Goal: Transaction & Acquisition: Purchase product/service

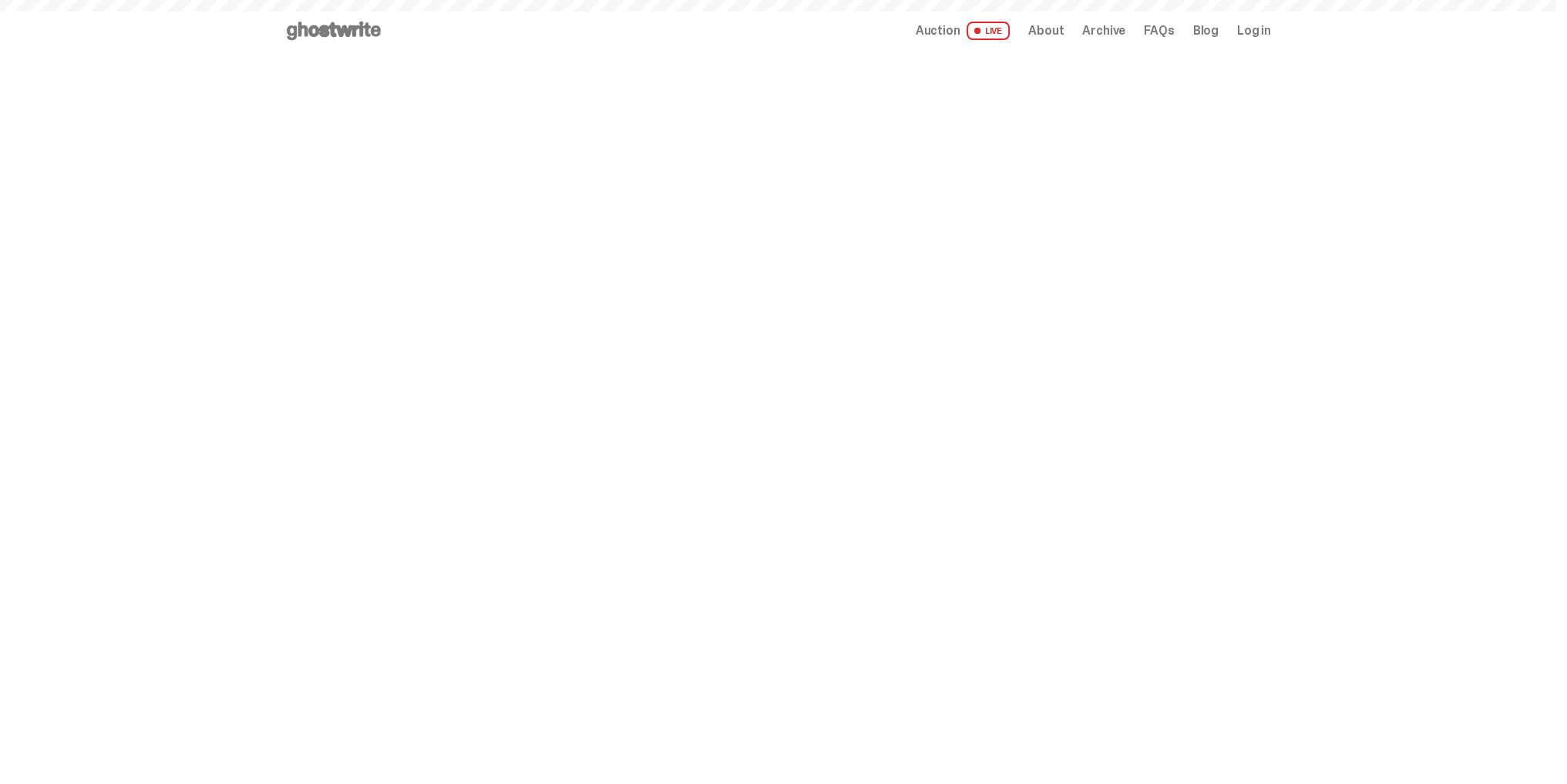
click at [960, 31] on span "Auction" at bounding box center [937, 31] width 45 height 12
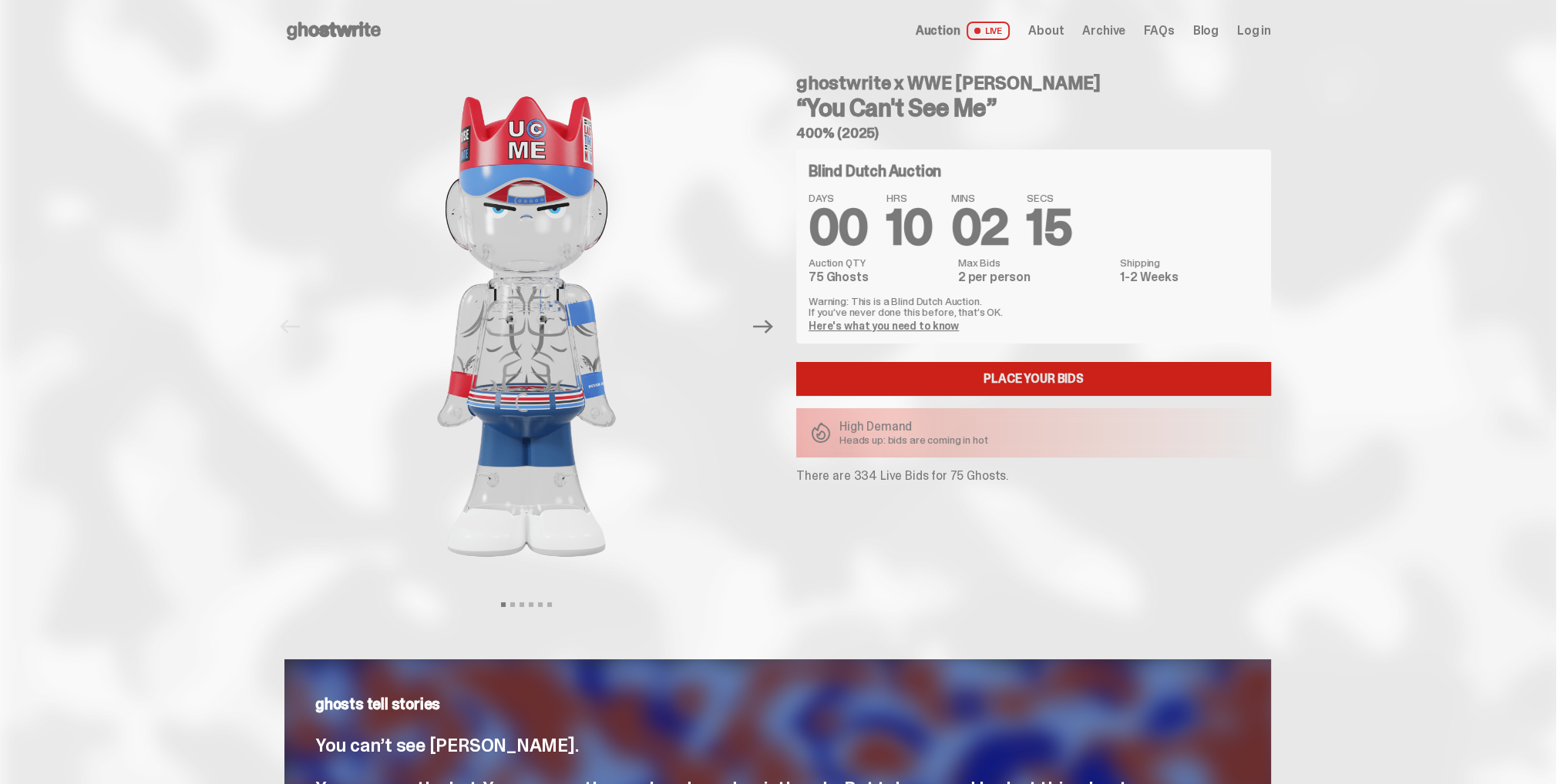
click at [1022, 379] on link "Place your Bids" at bounding box center [1033, 379] width 475 height 34
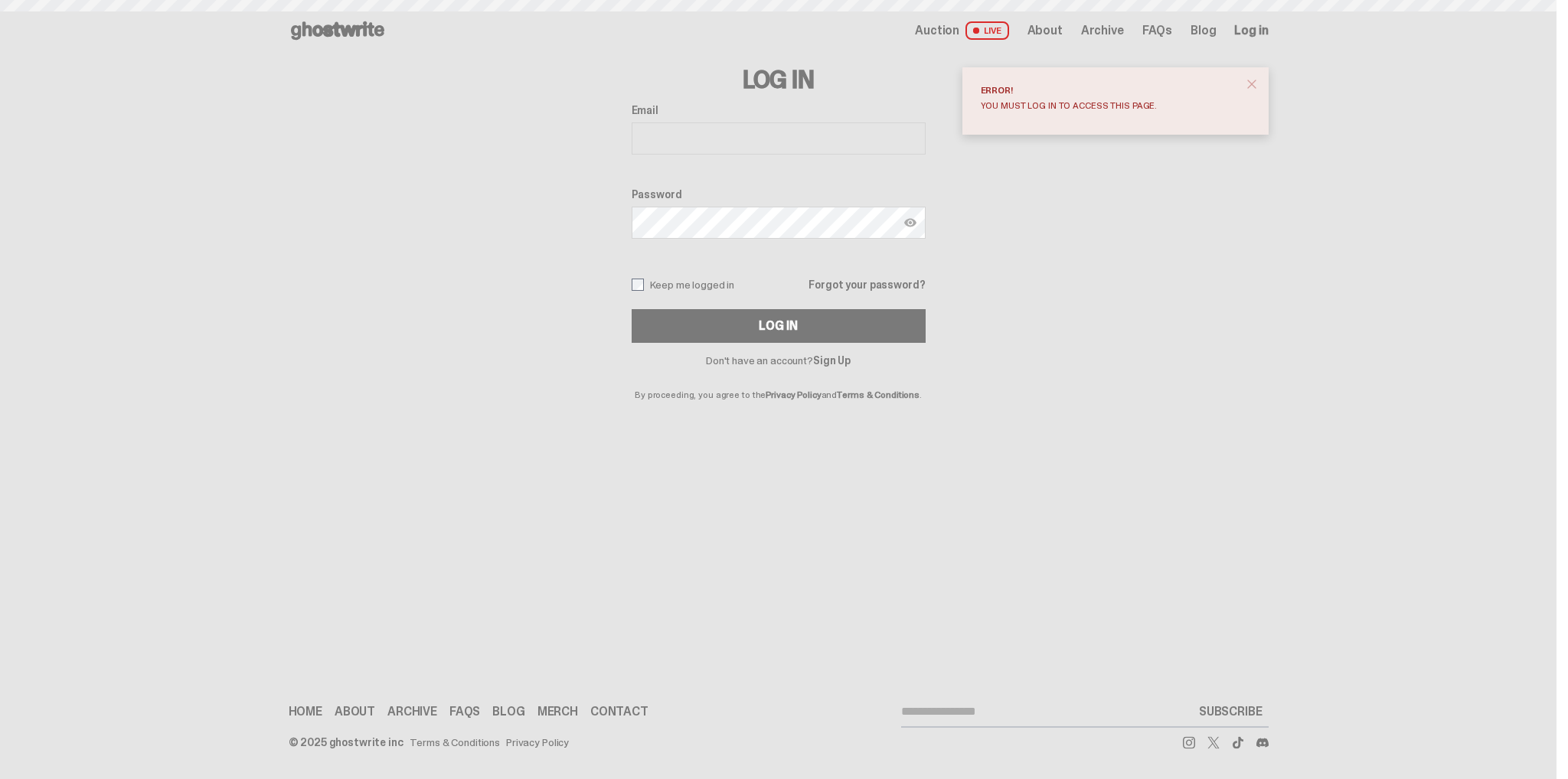
click at [707, 129] on input "Email" at bounding box center [779, 138] width 294 height 32
click at [1252, 81] on span "close" at bounding box center [1252, 85] width 16 height 16
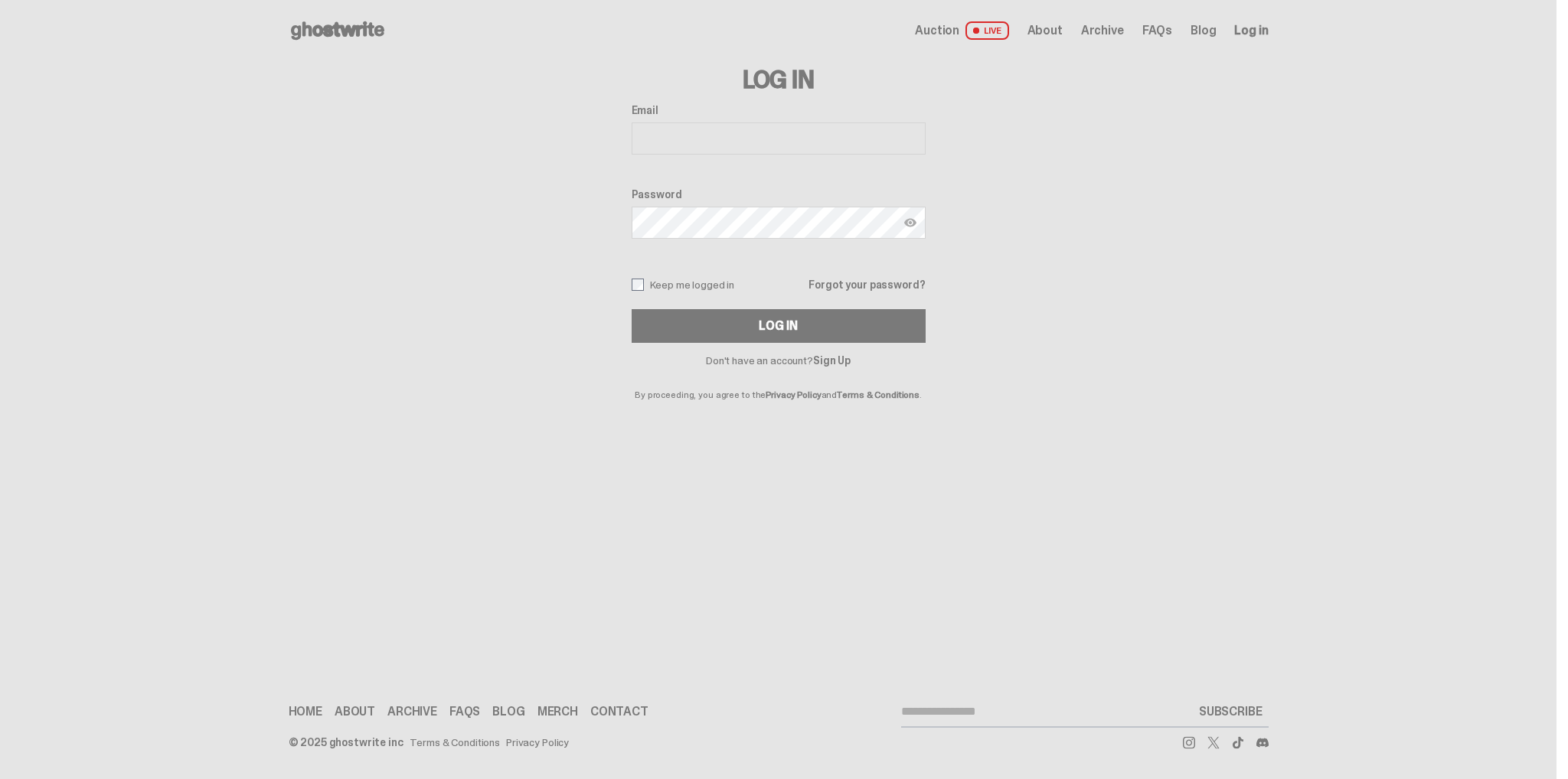
click at [1257, 28] on span "Log in" at bounding box center [1251, 31] width 33 height 12
click at [833, 361] on link "Sign Up" at bounding box center [832, 361] width 37 height 14
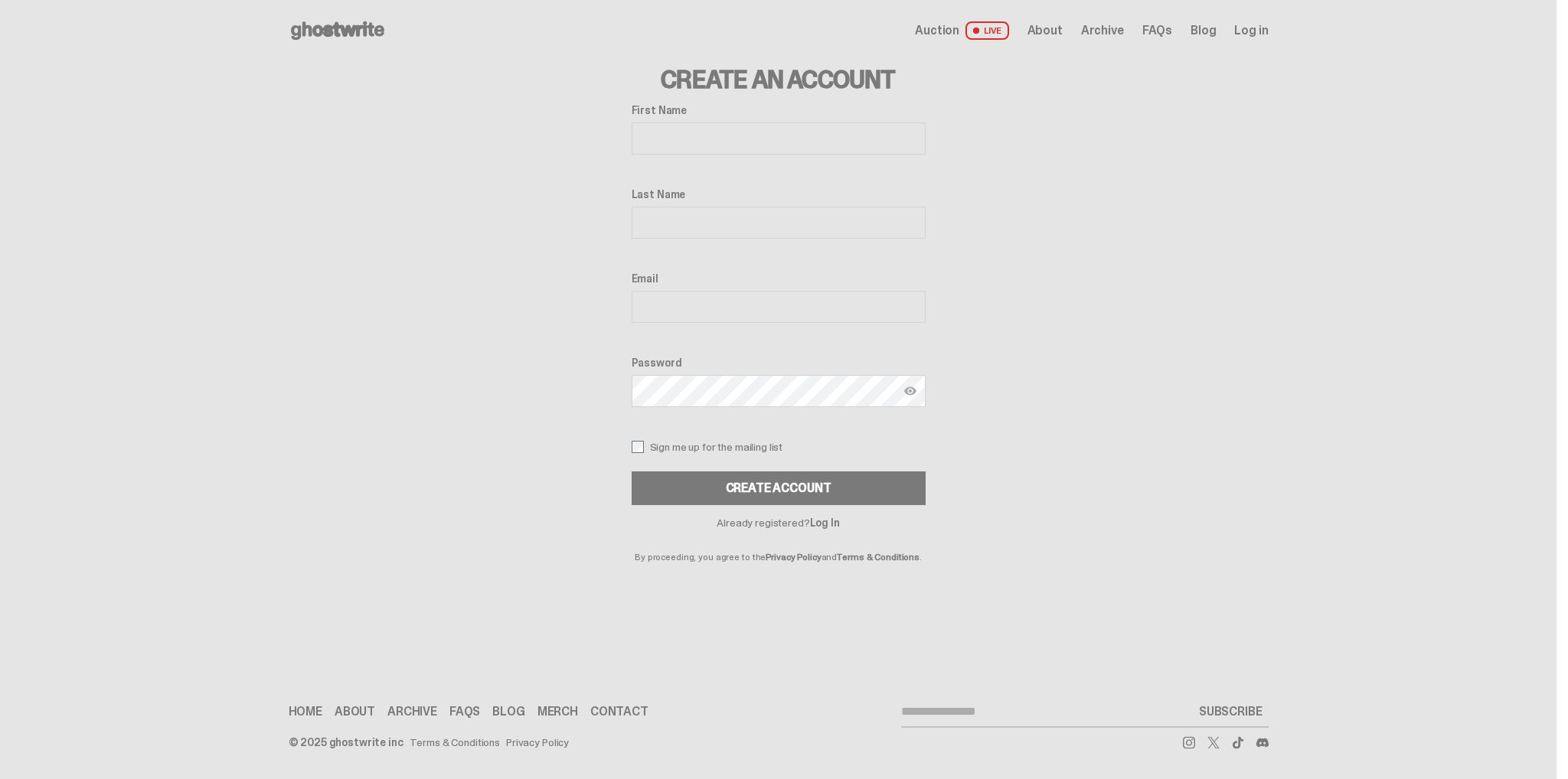
click at [709, 140] on input "First Name" at bounding box center [779, 138] width 294 height 32
type input "*"
type input "*******"
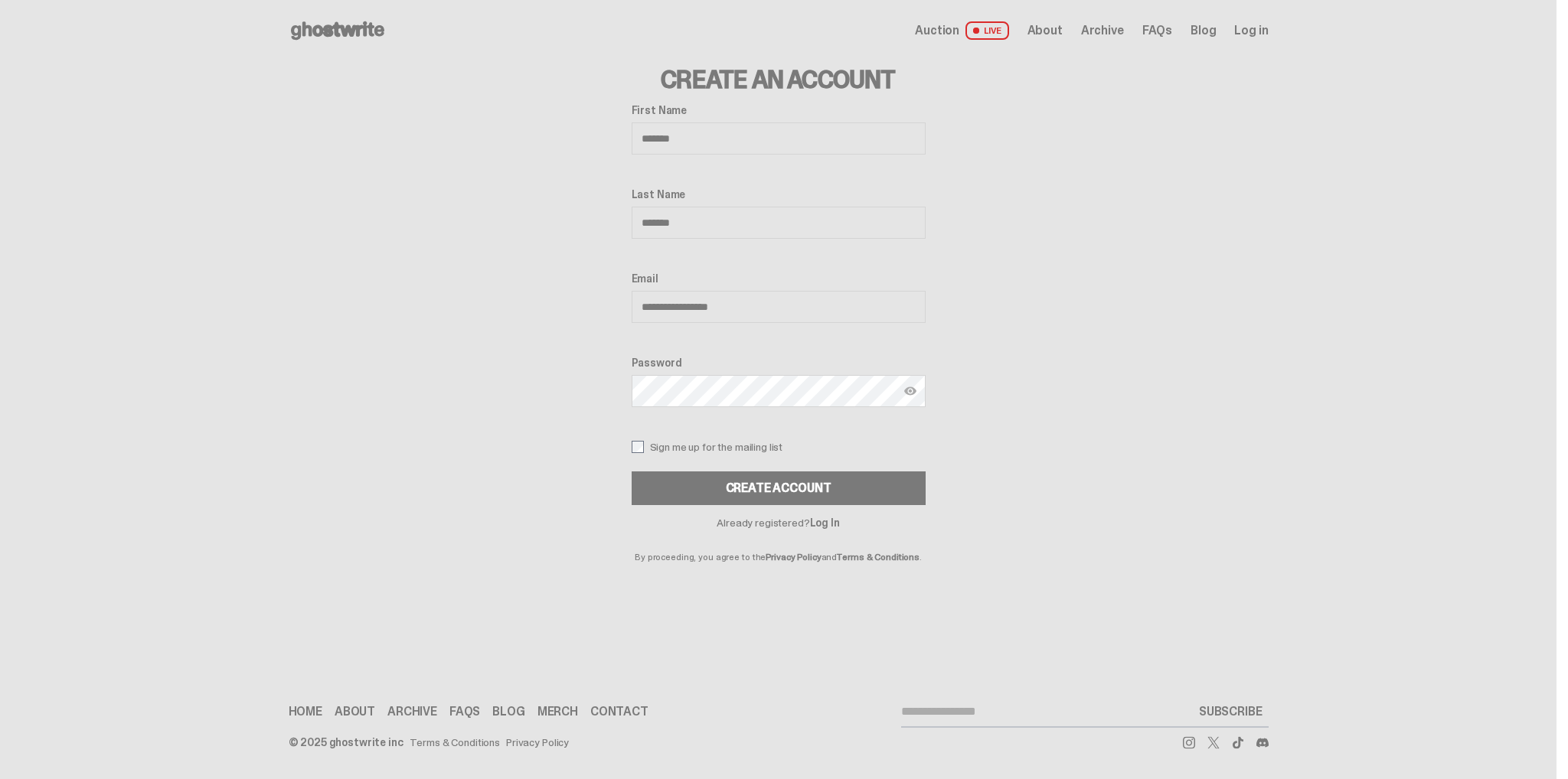
type input "**********"
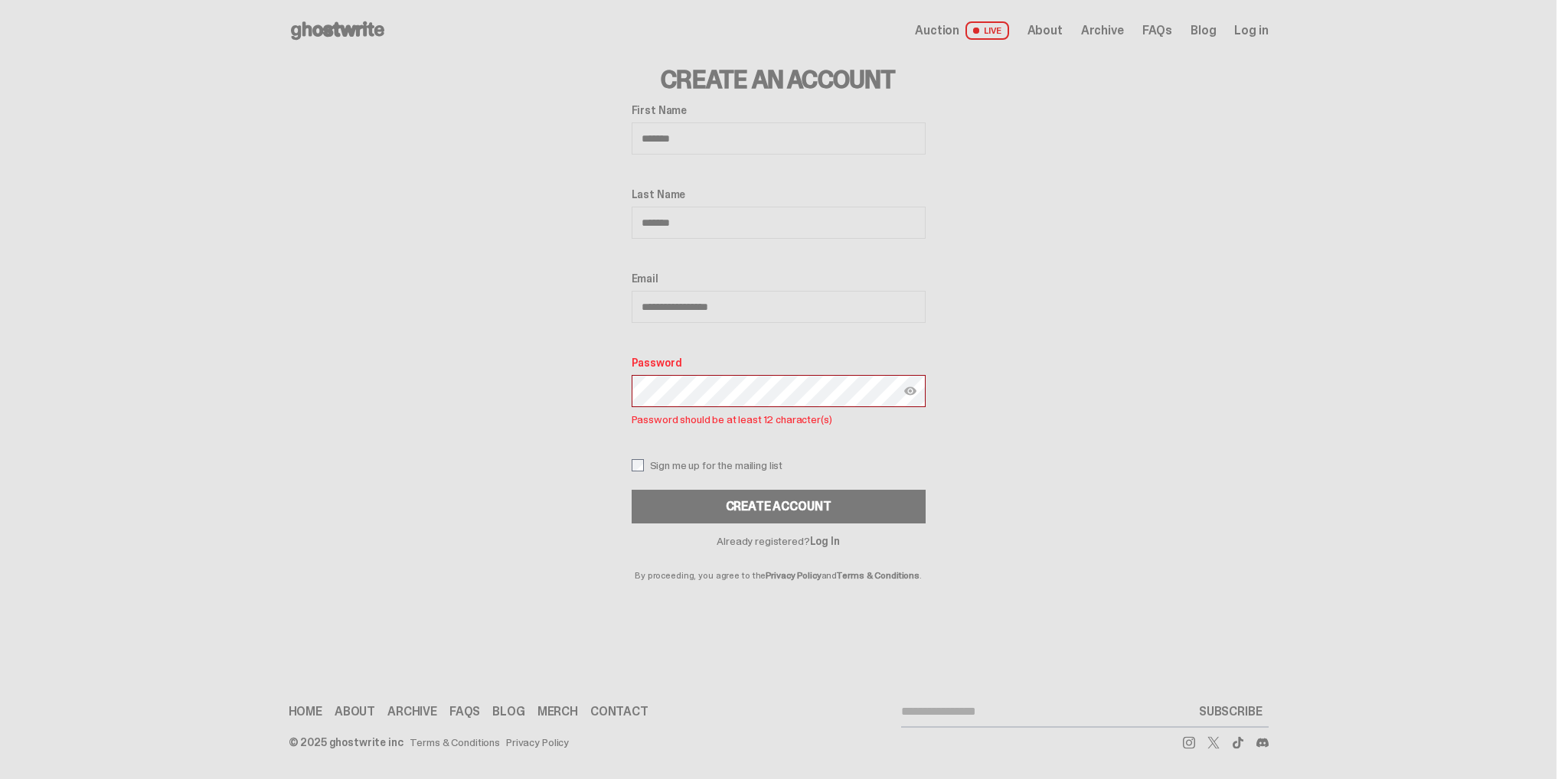
click at [908, 388] on img at bounding box center [911, 391] width 12 height 12
click at [702, 455] on div "**********" at bounding box center [779, 313] width 294 height 420
click at [690, 459] on label "Sign me up for the mailing list" at bounding box center [779, 466] width 294 height 12
click at [748, 500] on div "Create Account" at bounding box center [779, 507] width 106 height 12
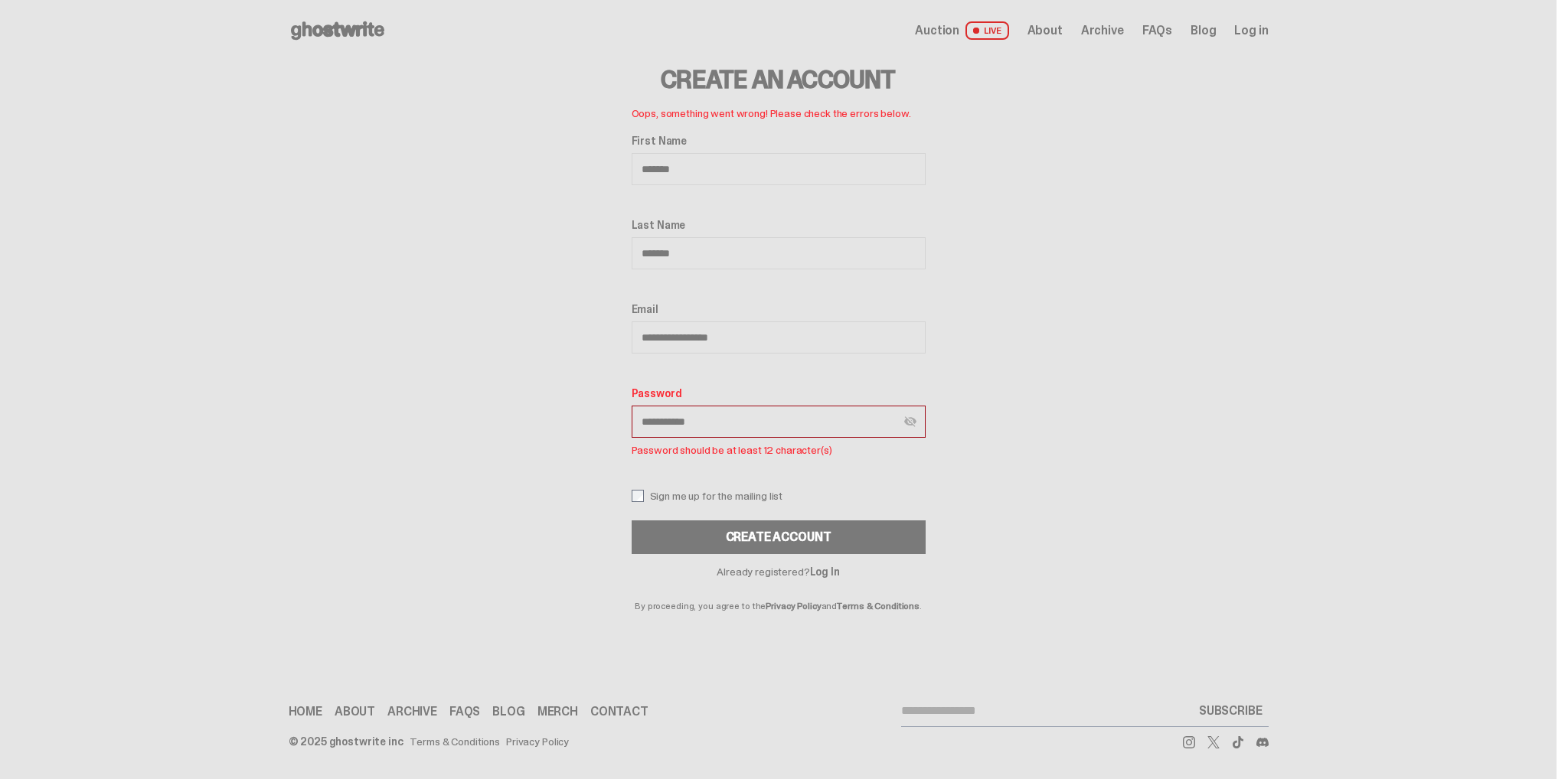
click at [730, 425] on input "**********" at bounding box center [779, 421] width 294 height 32
click at [692, 420] on input "**********" at bounding box center [779, 421] width 294 height 32
type input "**********"
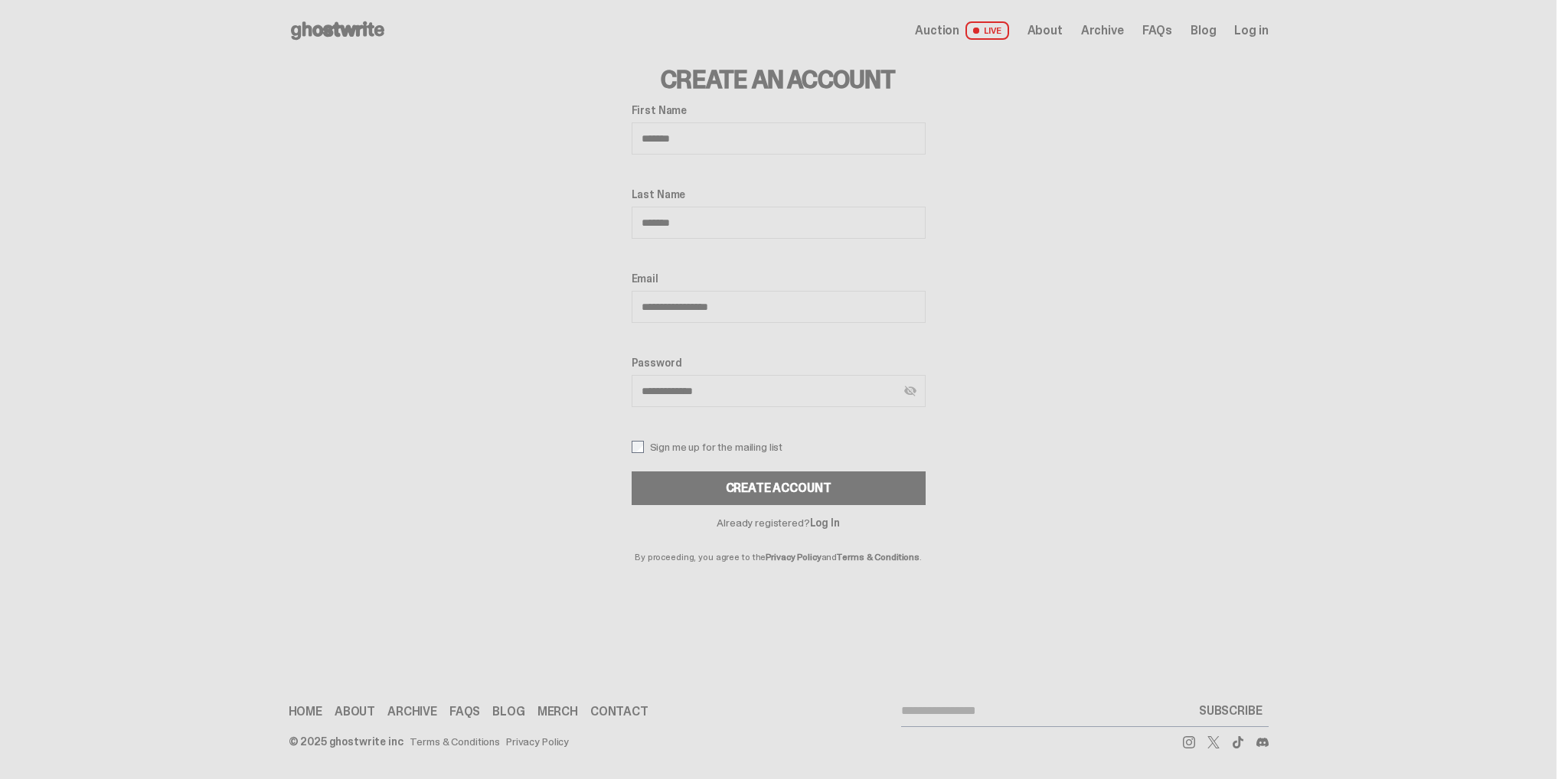
click at [787, 483] on button "CREATE ACCOUNT" at bounding box center [779, 488] width 294 height 33
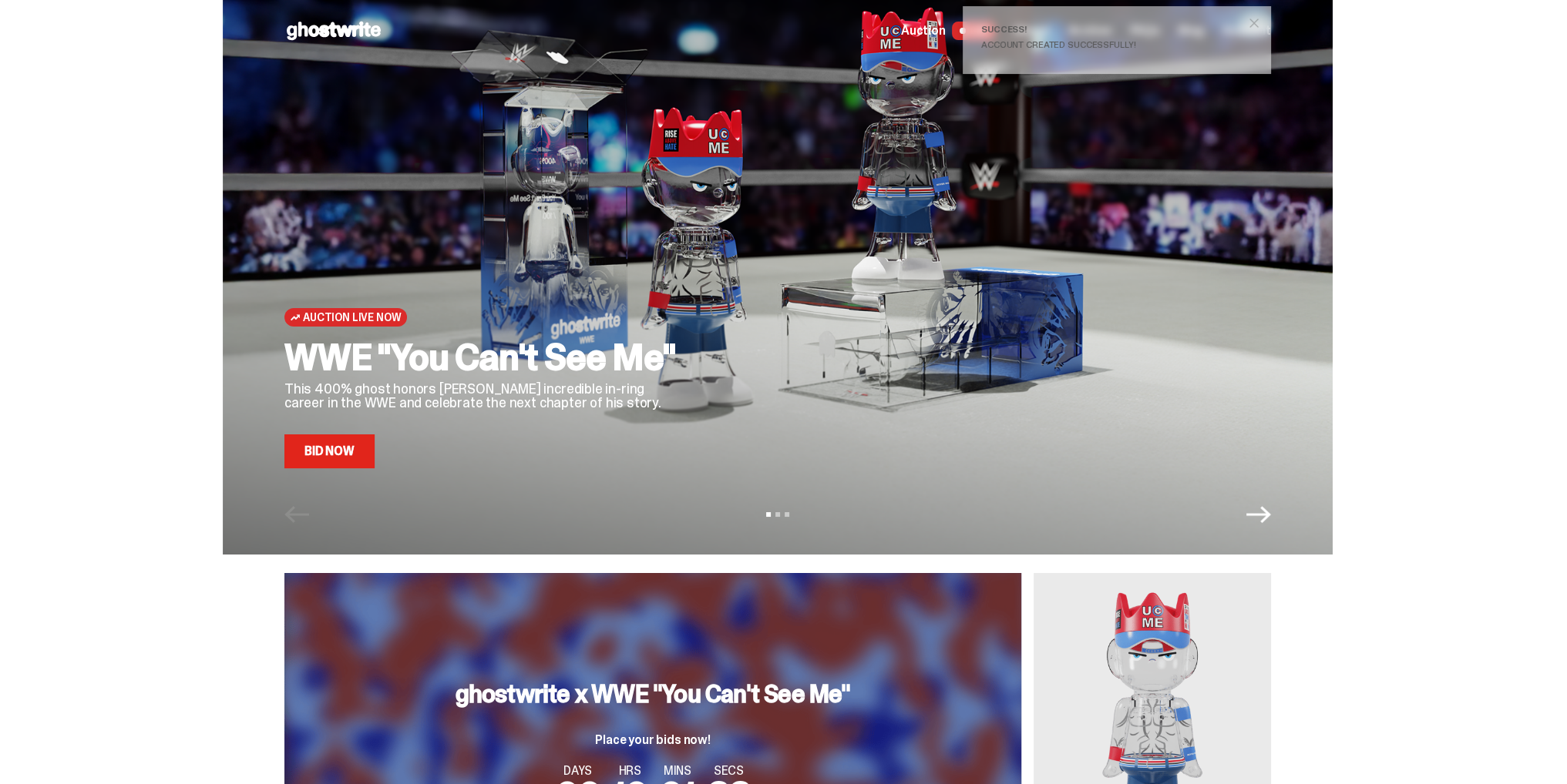
click at [333, 457] on link "Bid Now" at bounding box center [329, 451] width 90 height 34
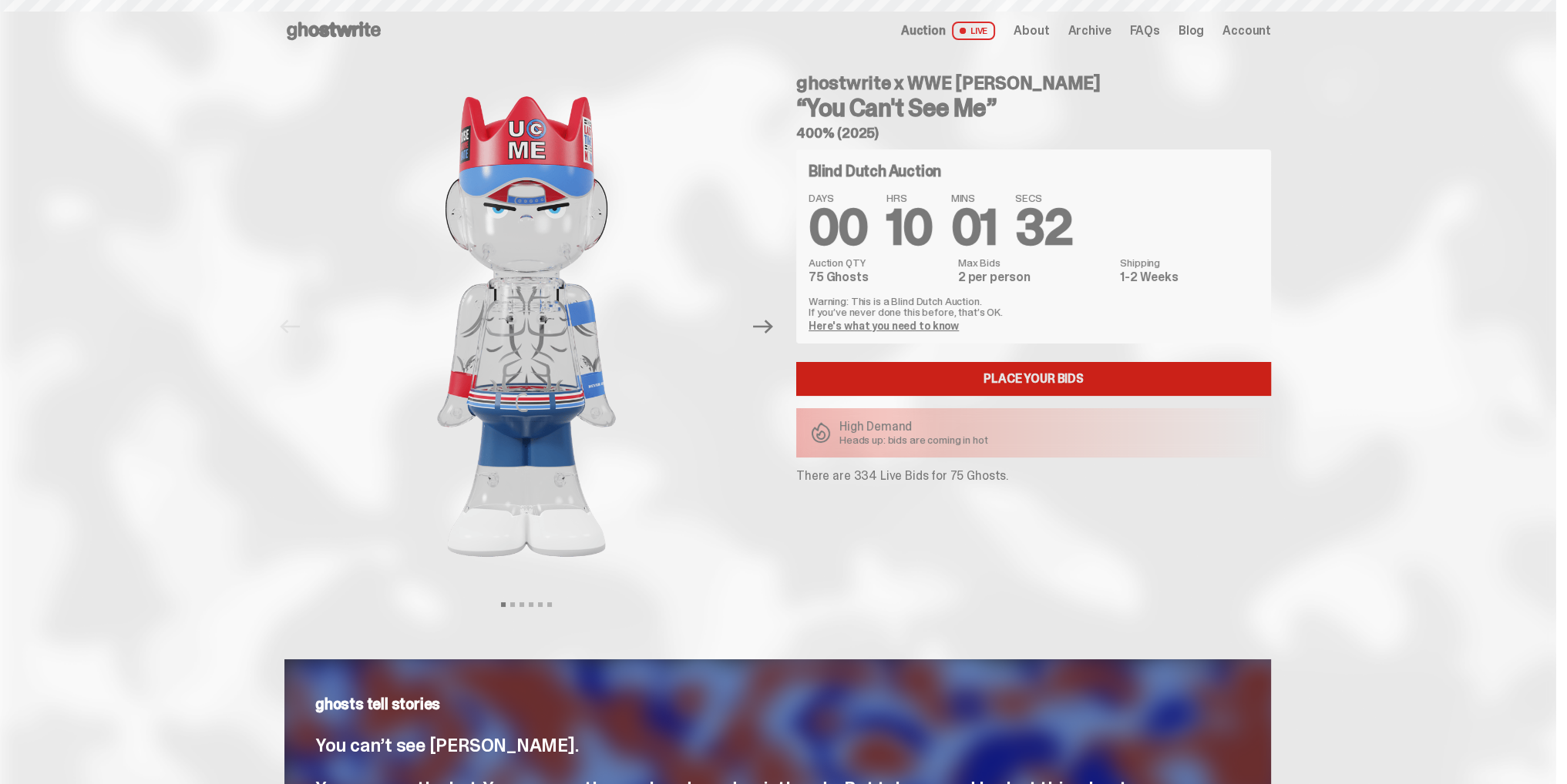
click at [998, 380] on link "Place your Bids" at bounding box center [1033, 379] width 475 height 34
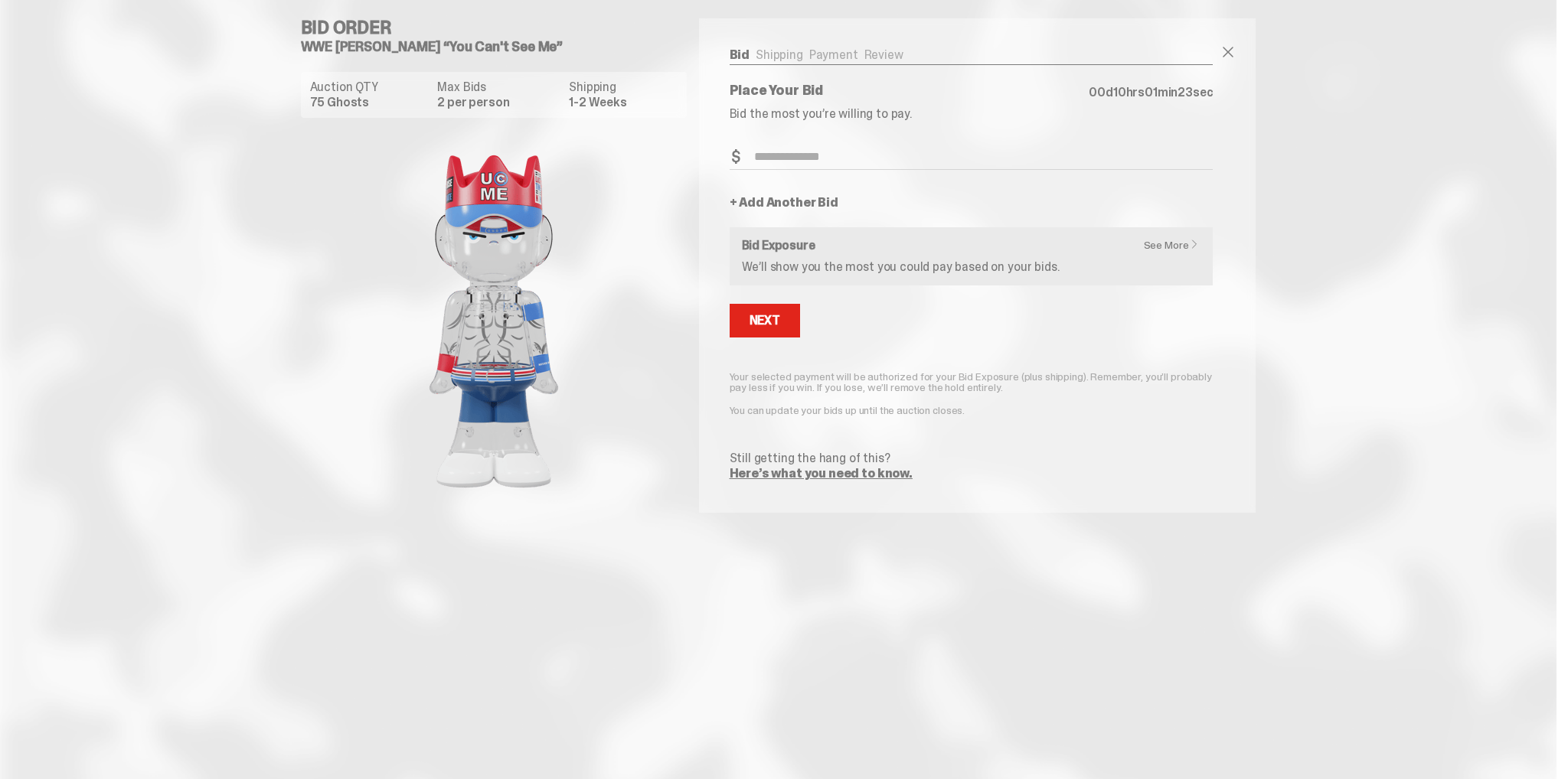
click at [1164, 244] on link "See More" at bounding box center [1176, 245] width 64 height 11
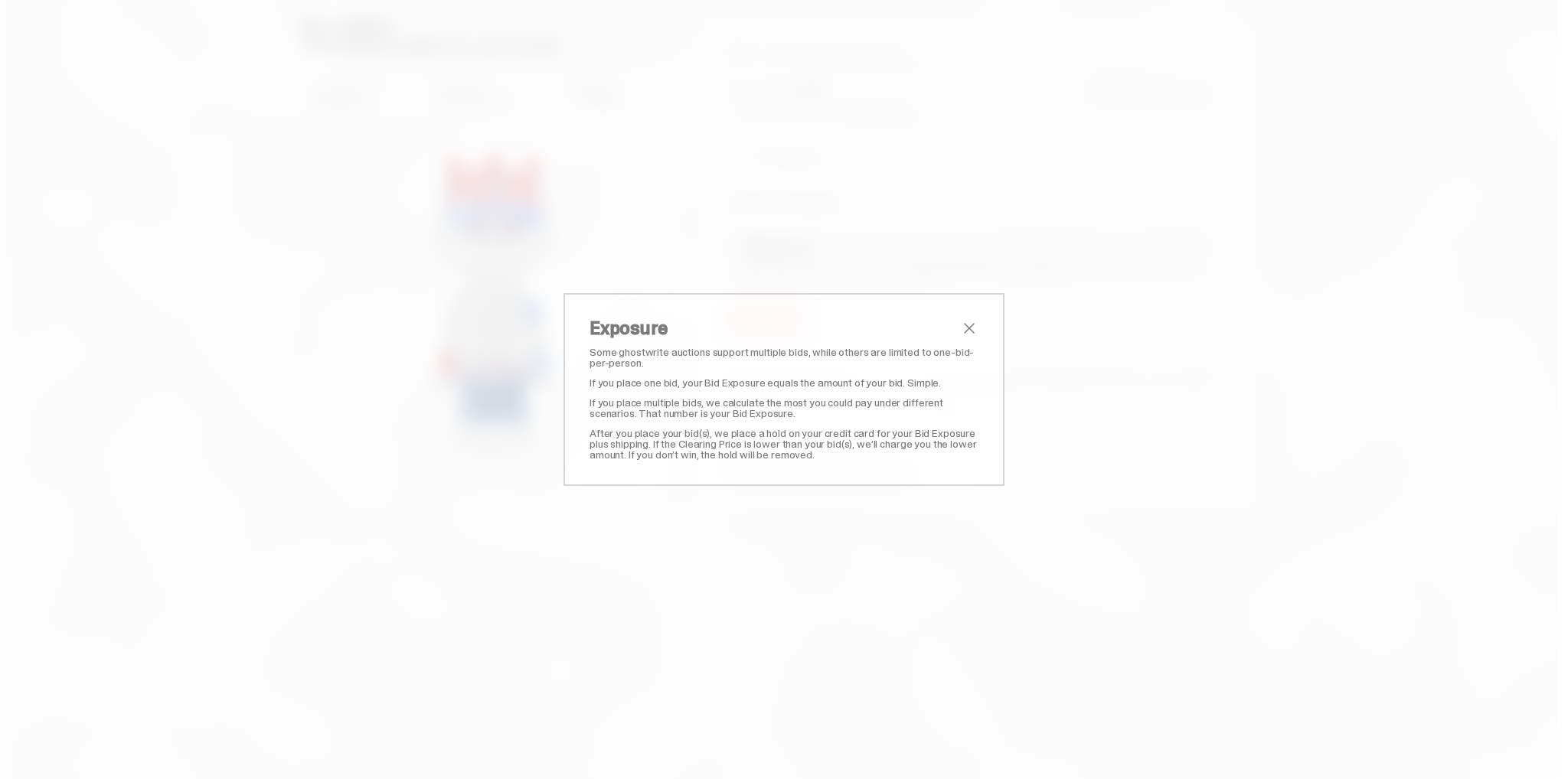
click at [970, 326] on span "close" at bounding box center [970, 328] width 19 height 19
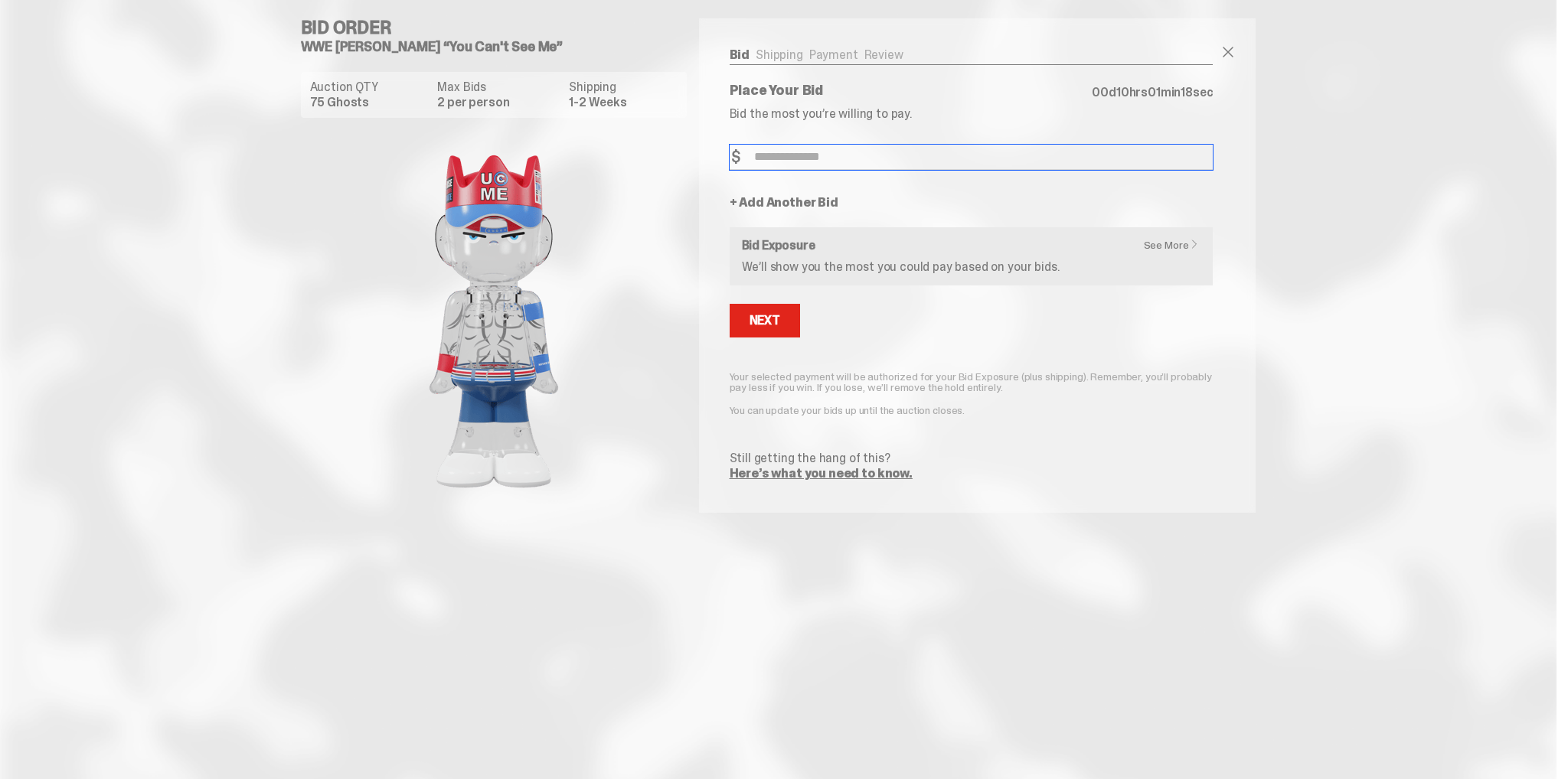
click at [815, 160] on input "Bid Amount" at bounding box center [971, 157] width 484 height 26
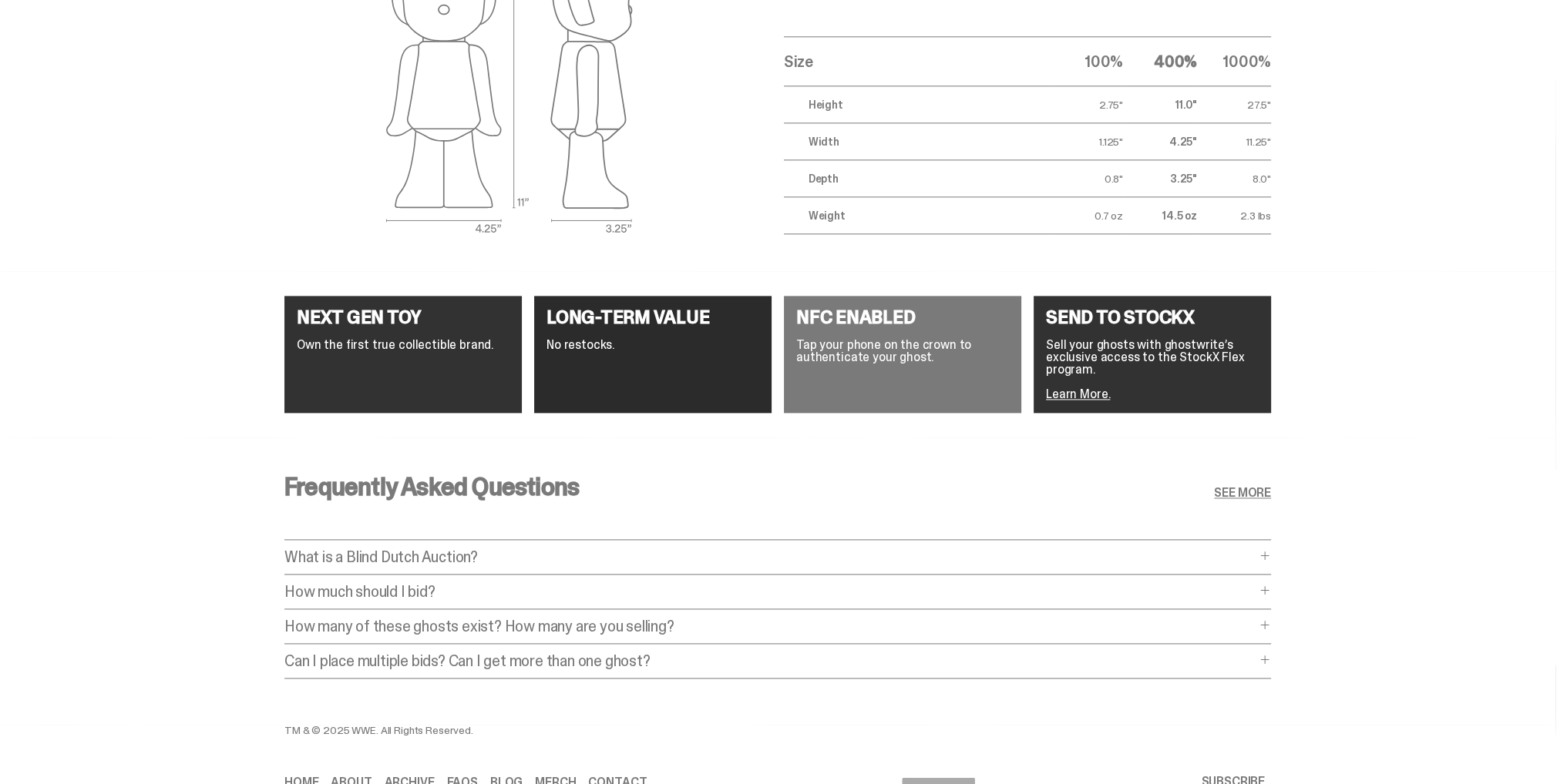
scroll to position [2738, 0]
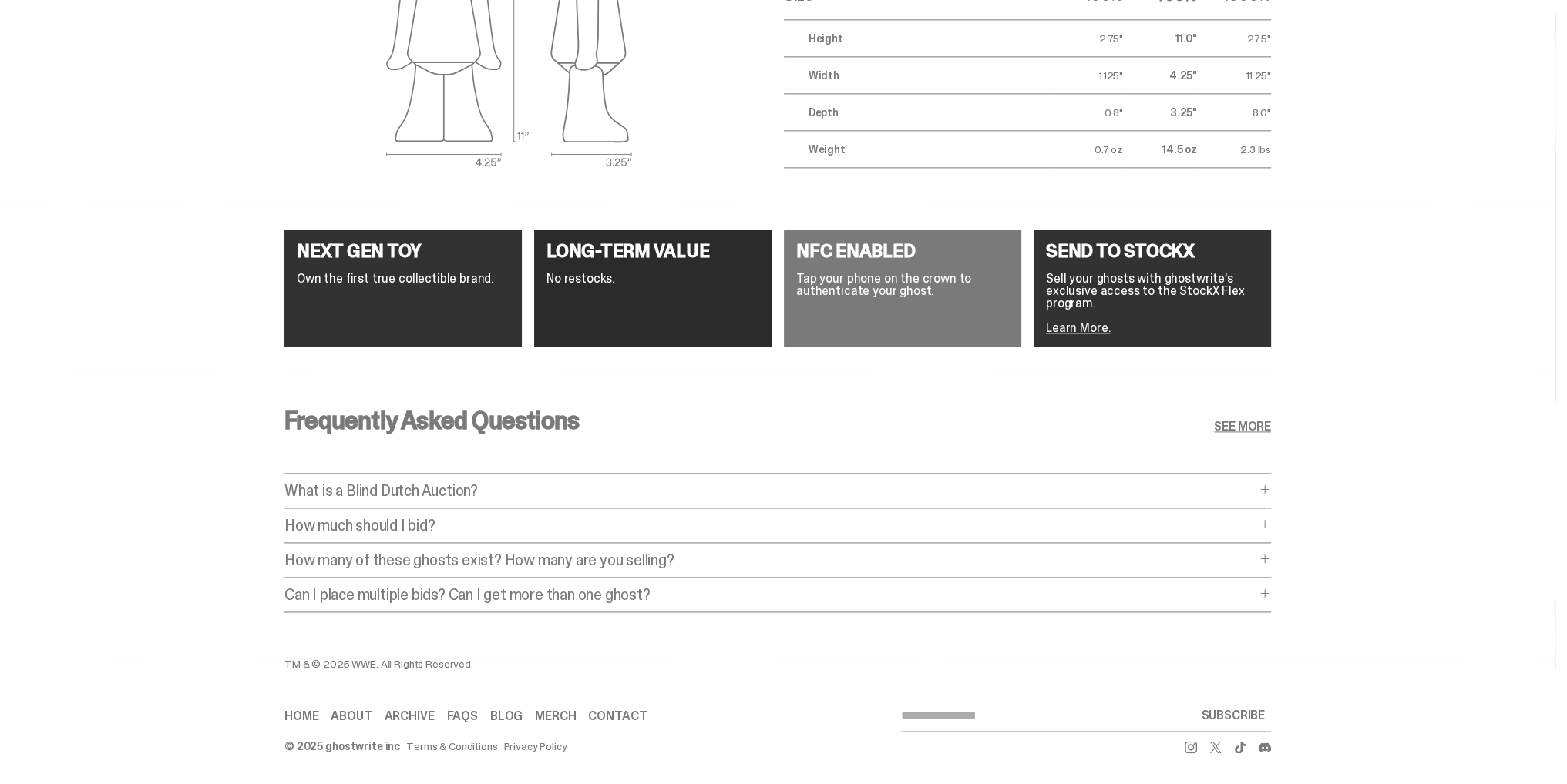
click at [814, 472] on div "Frequently Asked Questions SEE MORE What is a Blind Dutch Auction? What is a Bl…" at bounding box center [777, 515] width 987 height 287
click at [805, 483] on p "What is a Blind Dutch Auction?" at bounding box center [769, 491] width 971 height 16
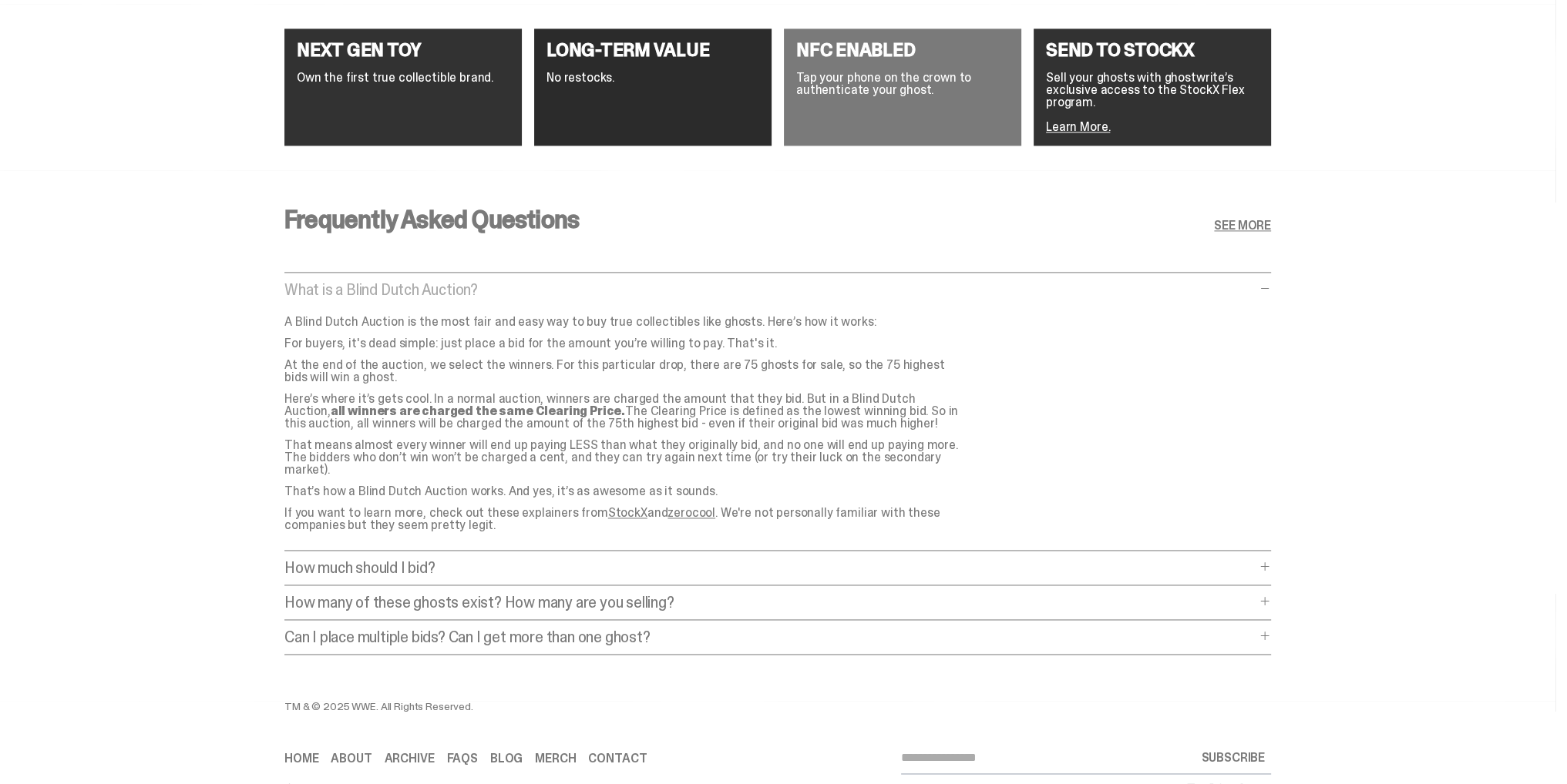
scroll to position [2969, 0]
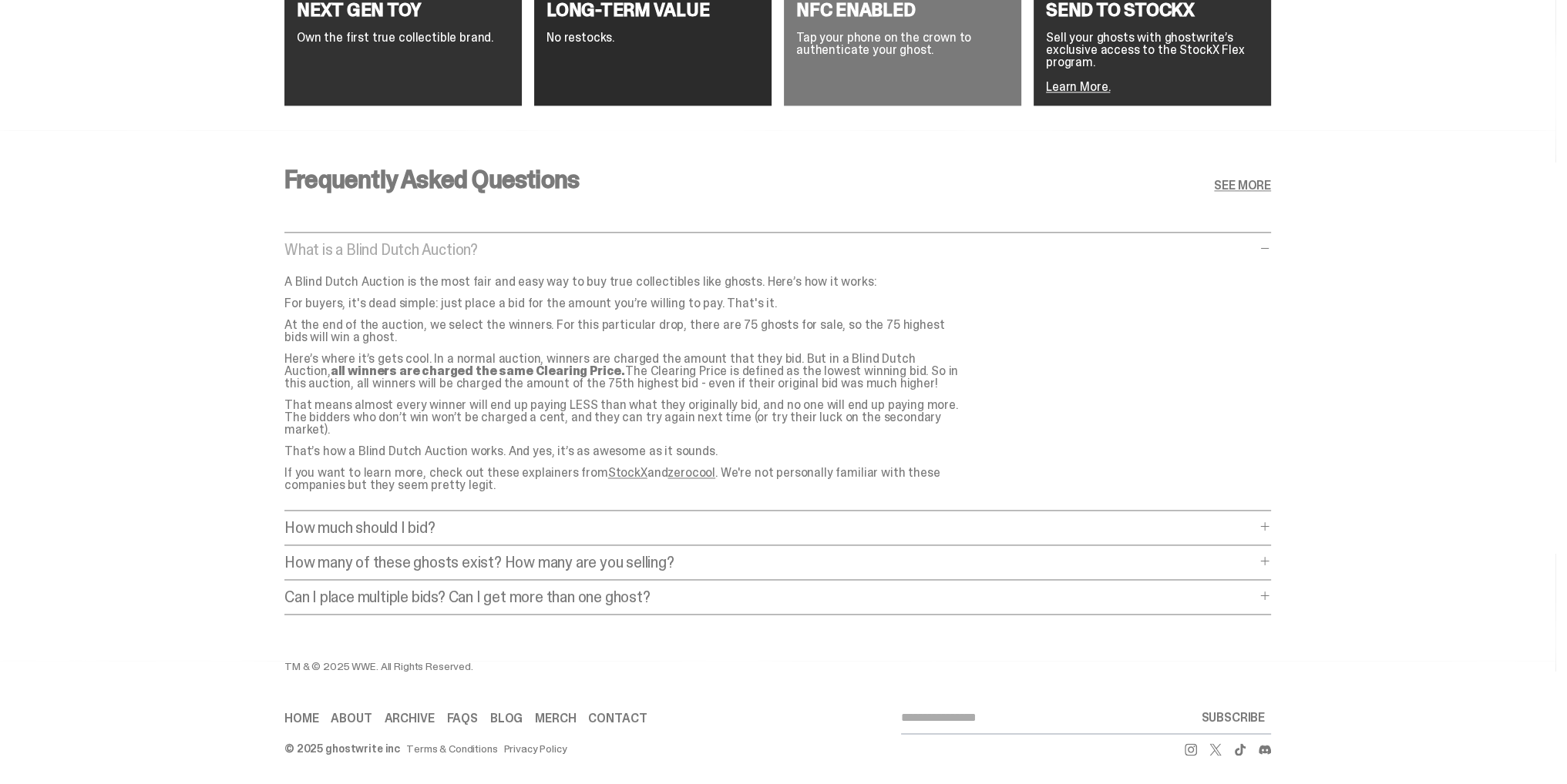
click at [478, 520] on p "How much should I bid?" at bounding box center [769, 528] width 971 height 16
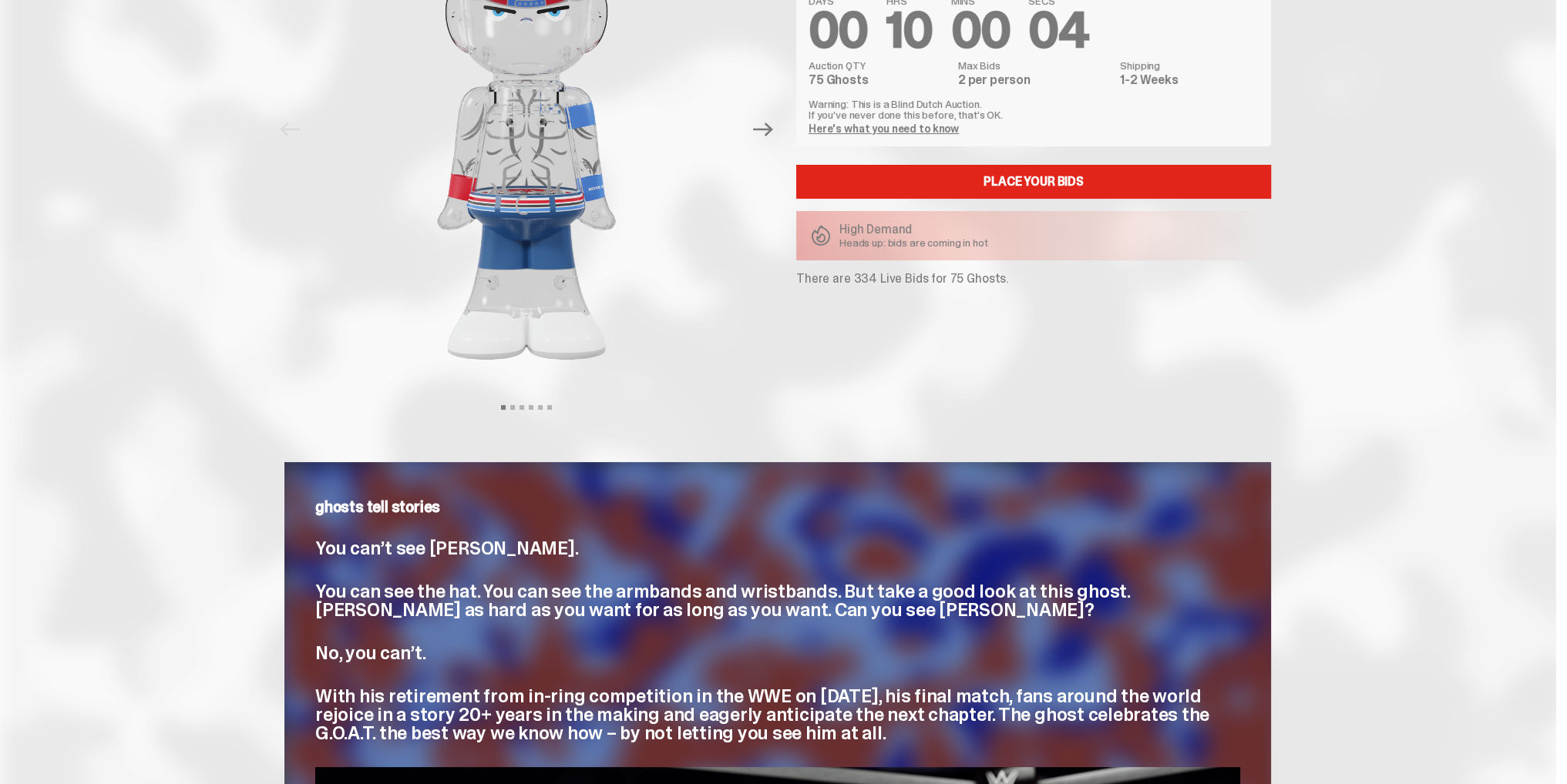
scroll to position [196, 0]
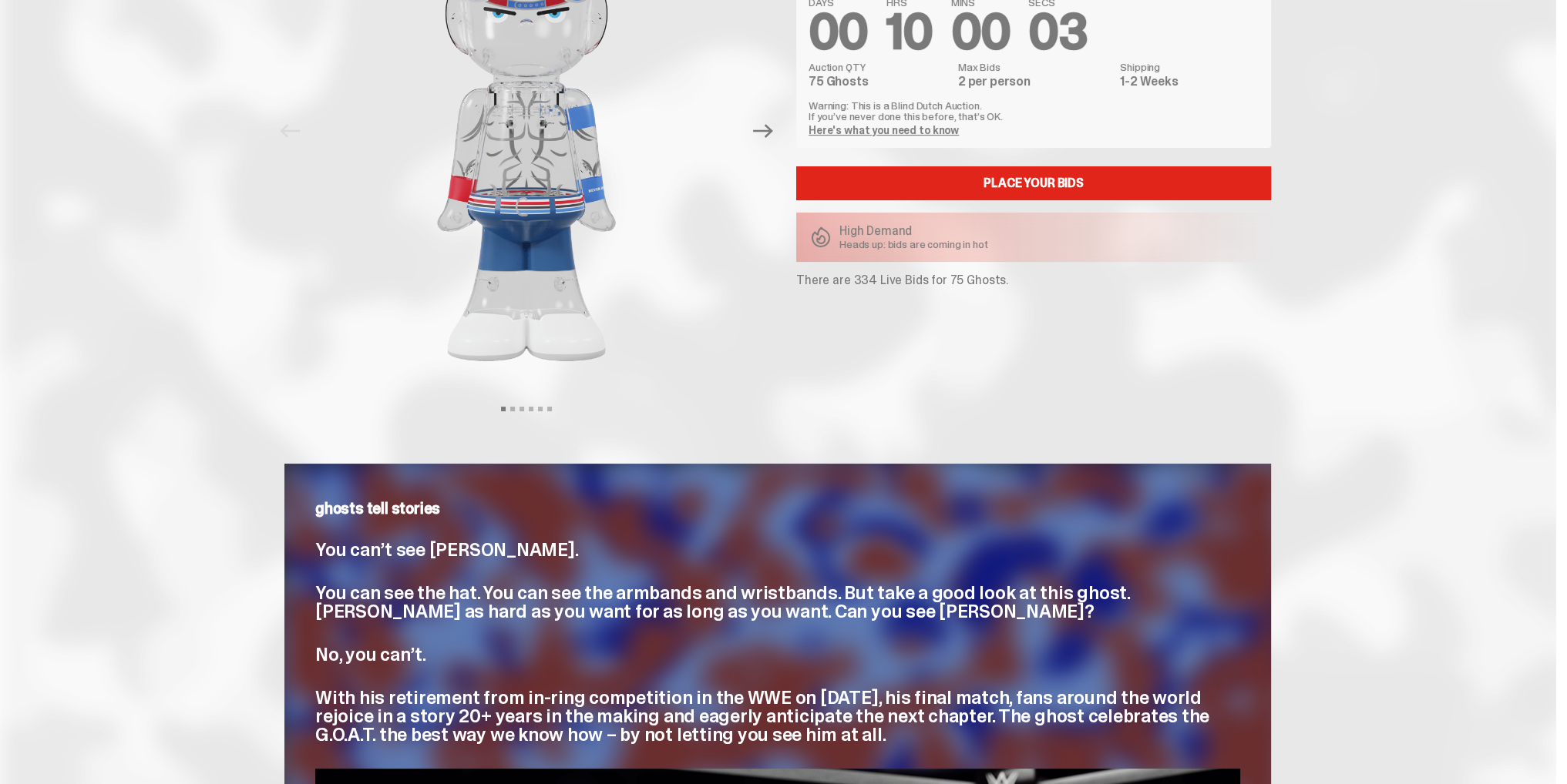
click at [515, 407] on div "View slide 1 View slide 2 View slide 3 View slide 4 View slide 5 View slide 6" at bounding box center [526, 409] width 484 height 5
click at [515, 407] on button "View slide 2" at bounding box center [512, 409] width 5 height 5
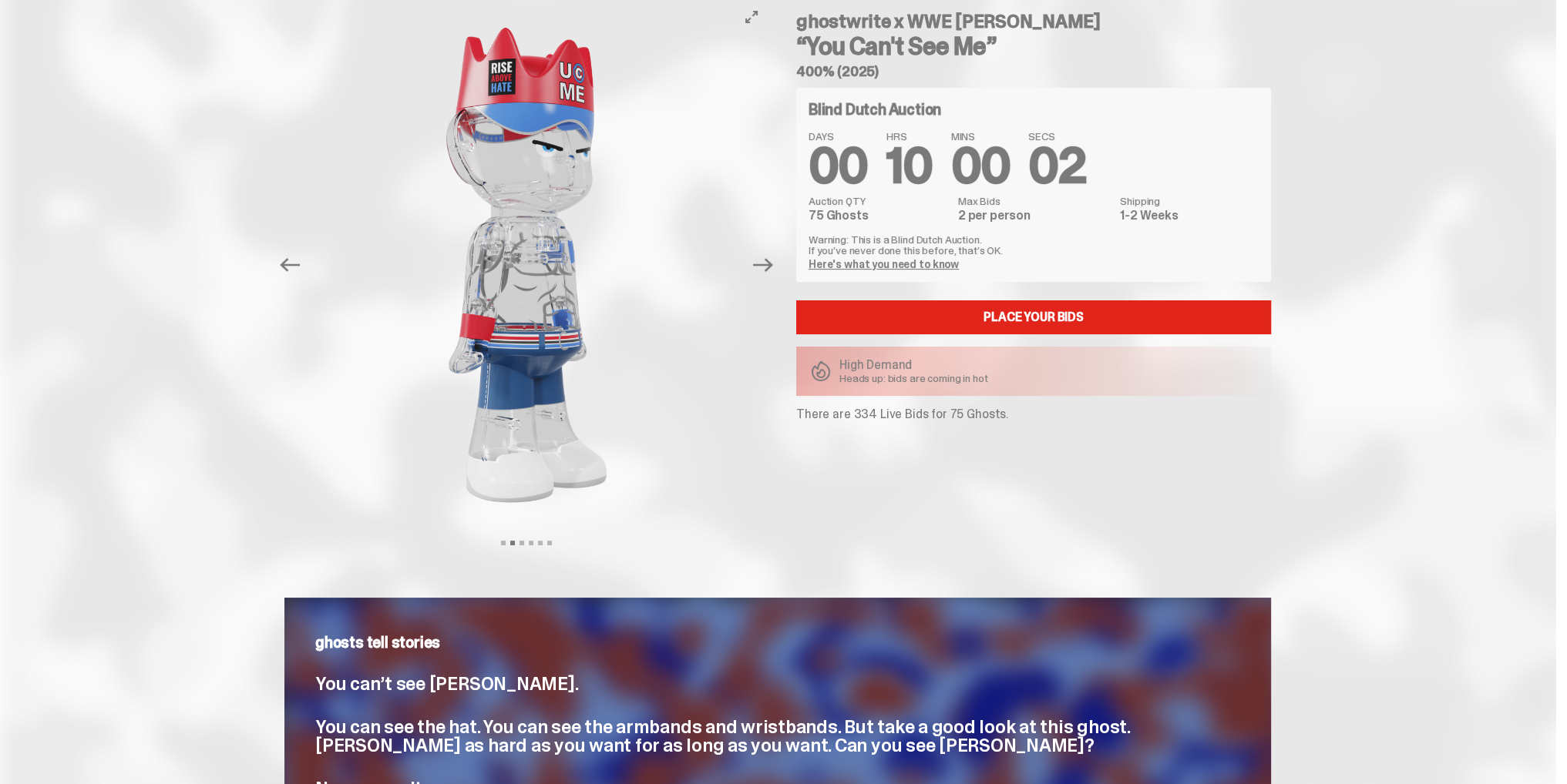
scroll to position [0, 0]
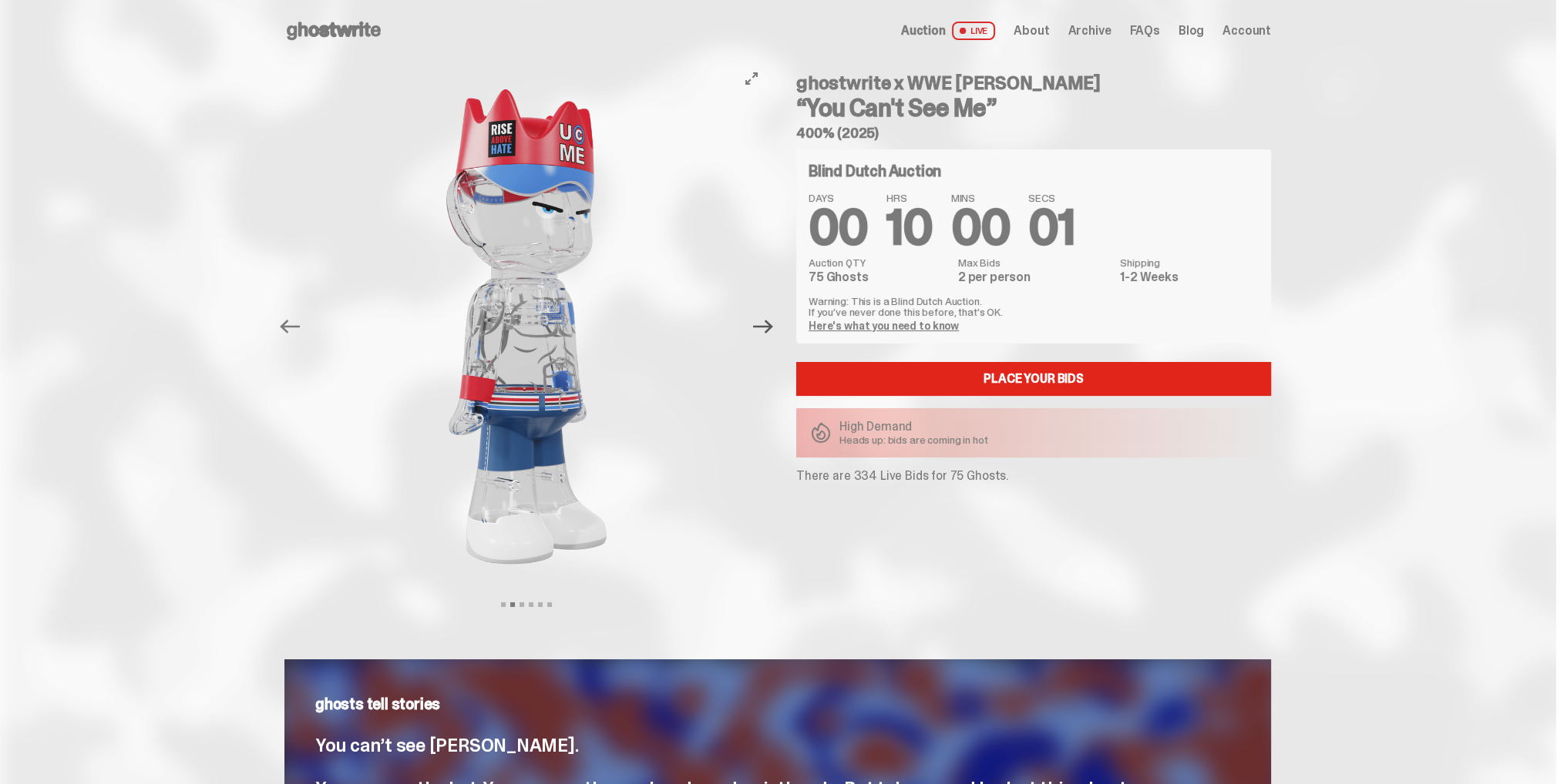
click at [773, 323] on icon "Next" at bounding box center [763, 326] width 20 height 14
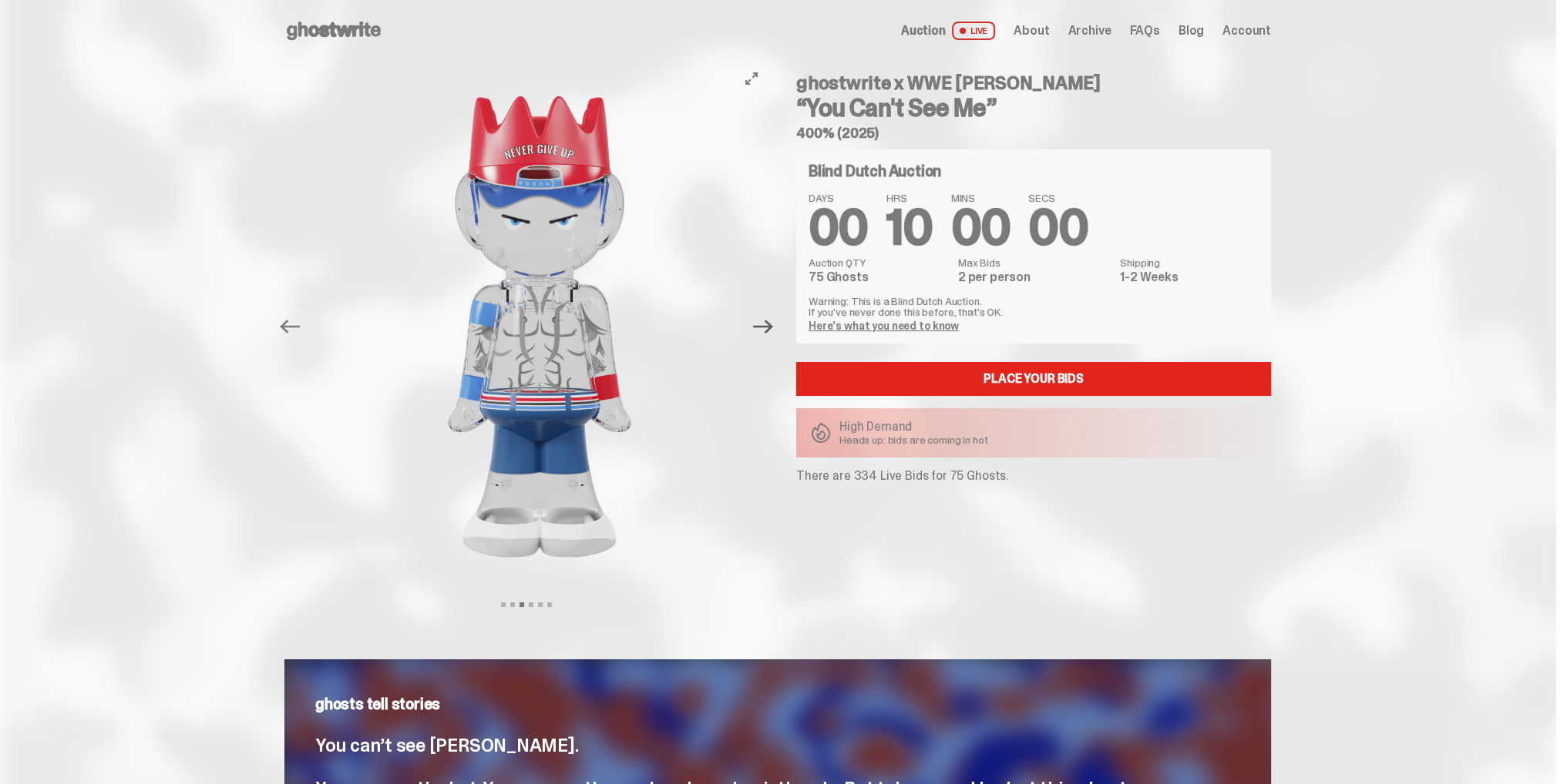
click at [773, 322] on icon "Next" at bounding box center [763, 326] width 20 height 14
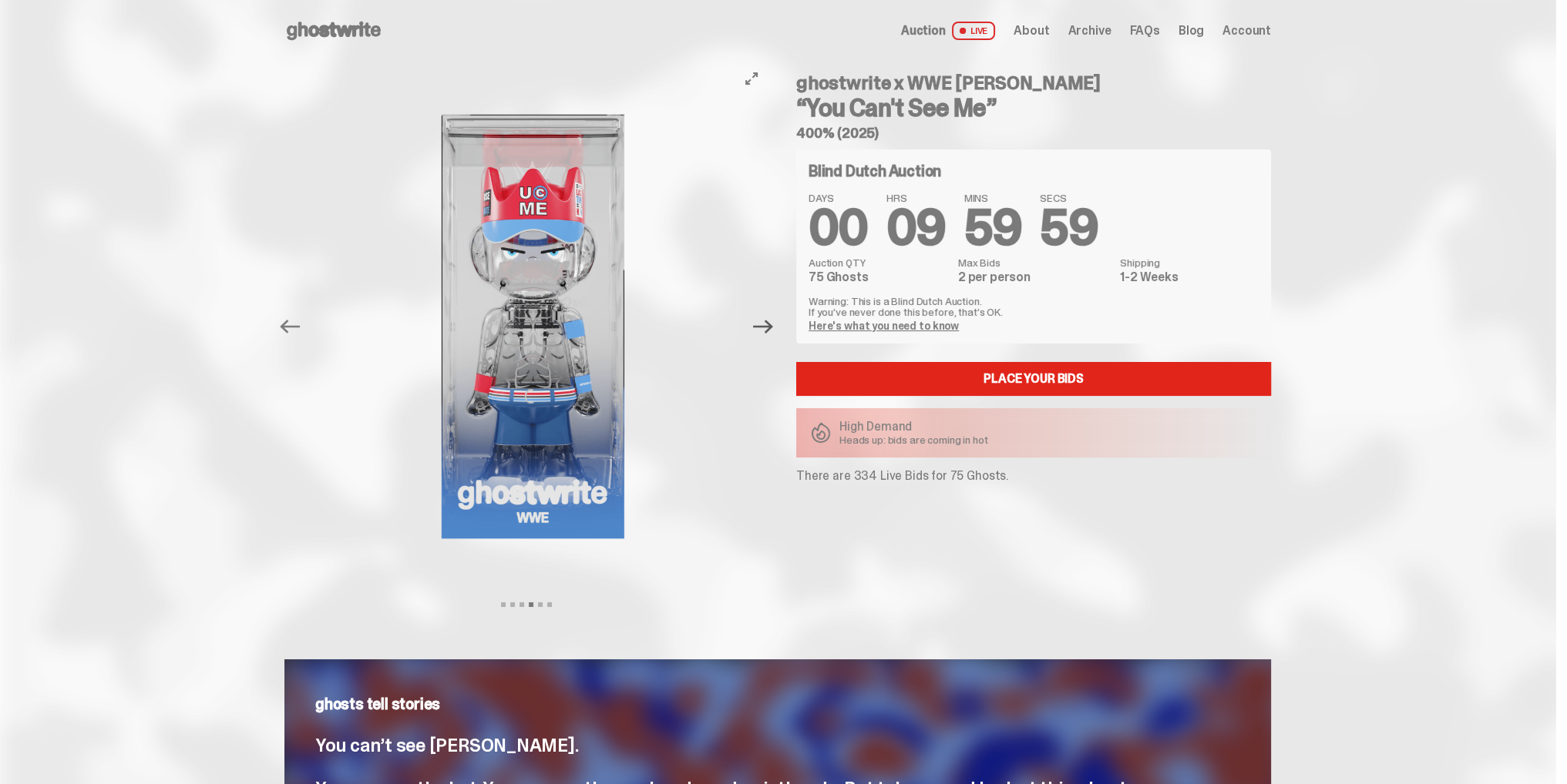
click at [773, 322] on icon "Next" at bounding box center [763, 326] width 20 height 14
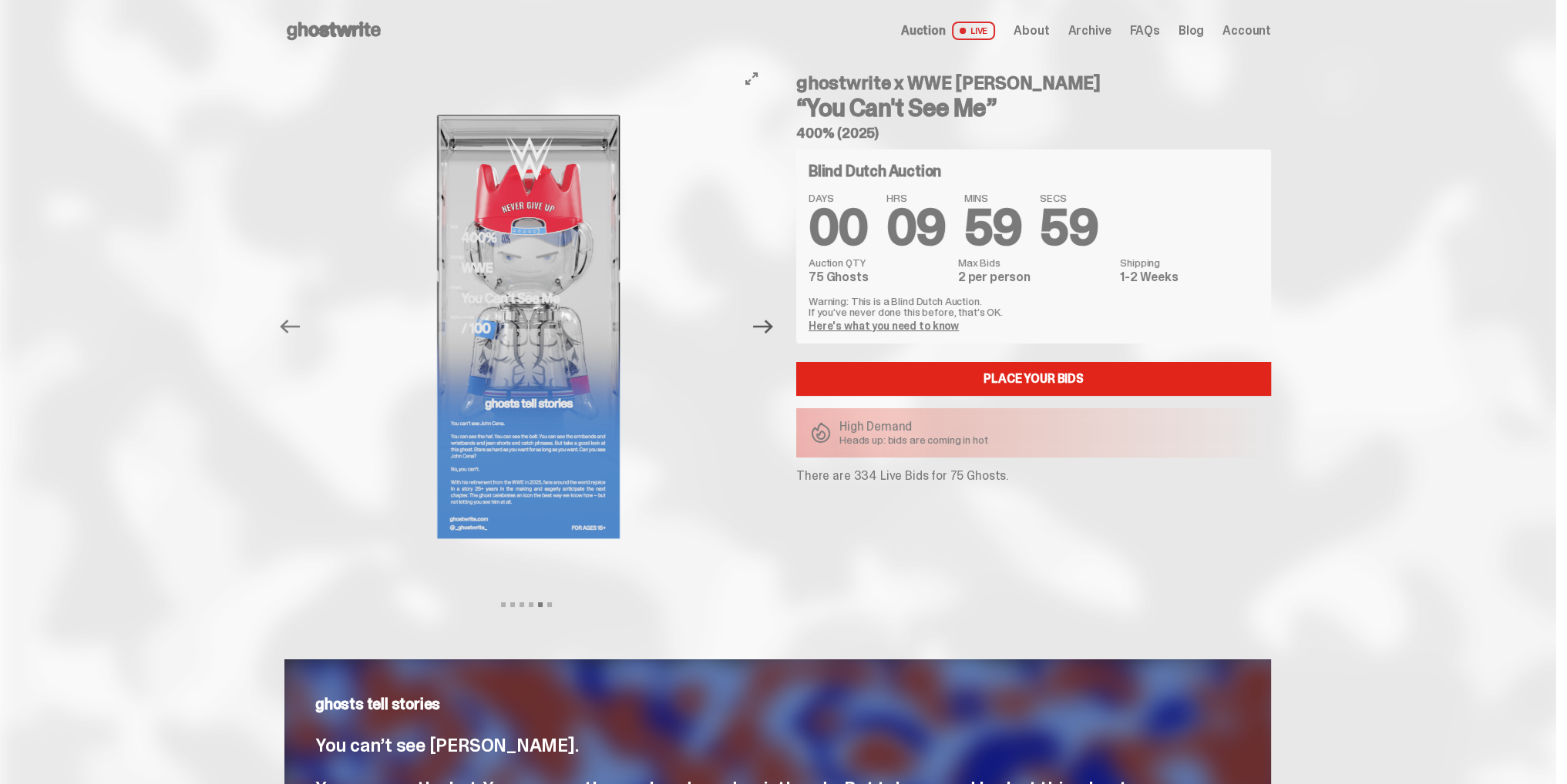
click at [773, 322] on icon "Next" at bounding box center [763, 326] width 20 height 14
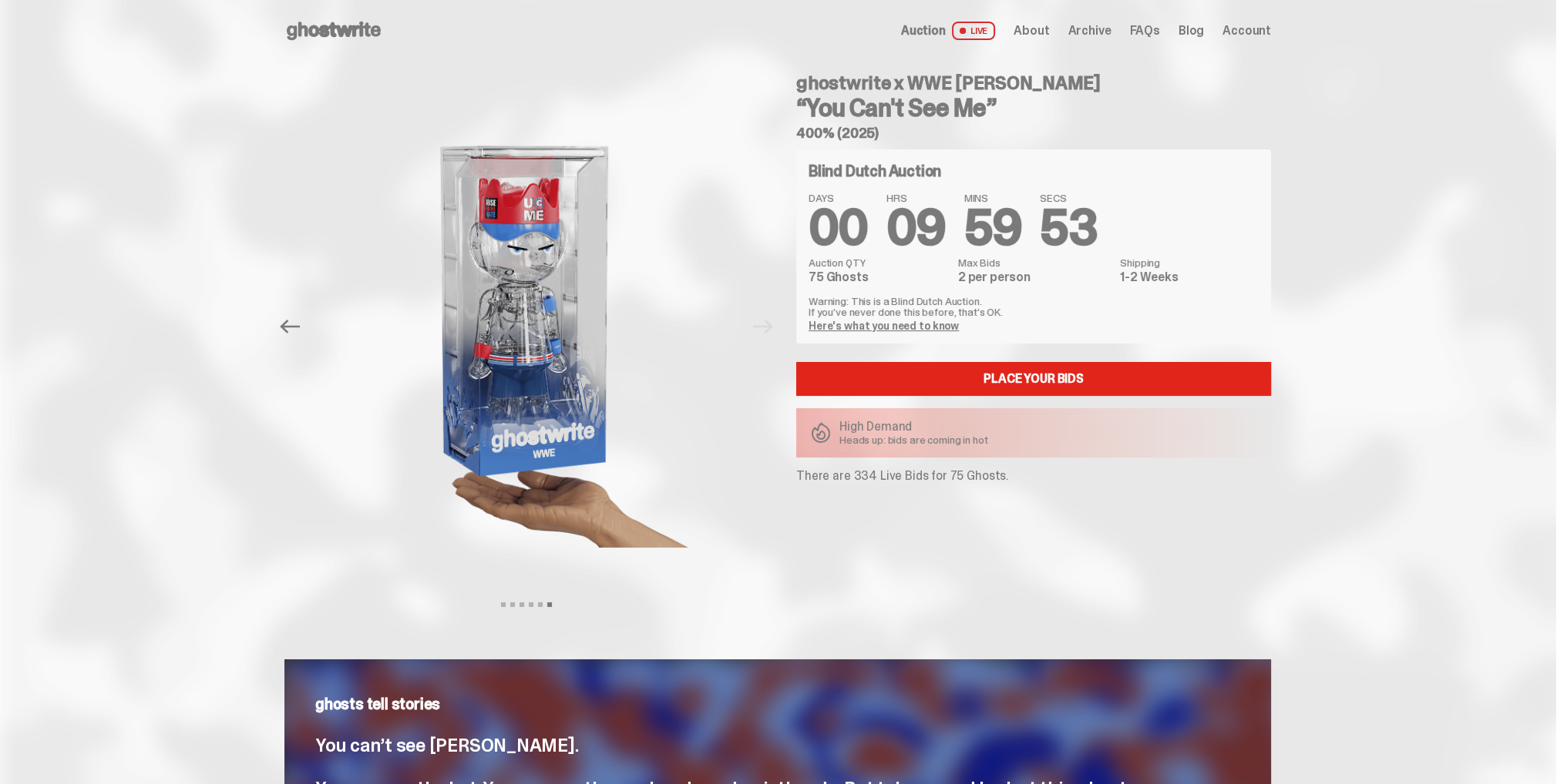
click at [348, 26] on icon at bounding box center [334, 31] width 98 height 25
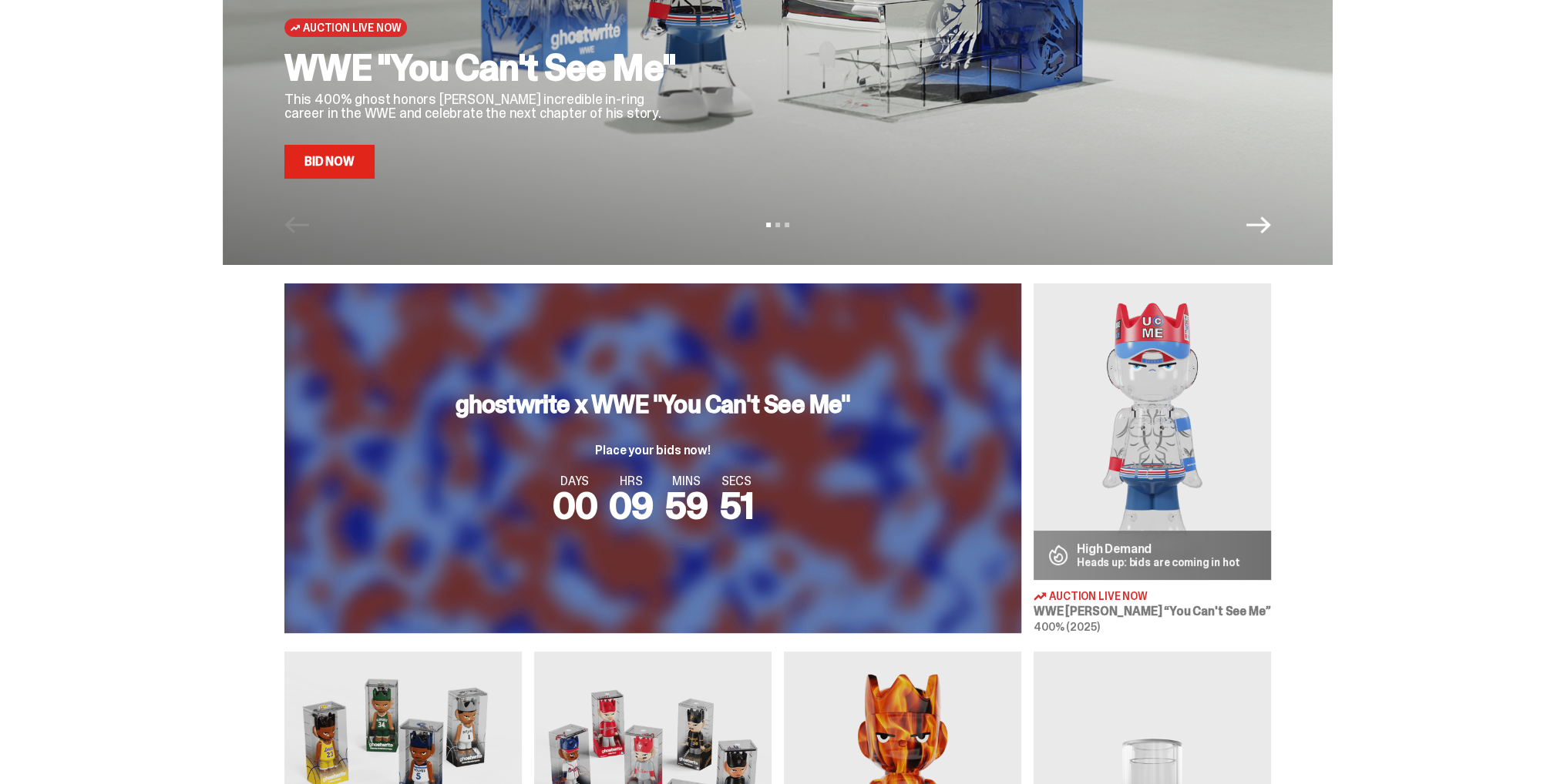
scroll to position [308, 0]
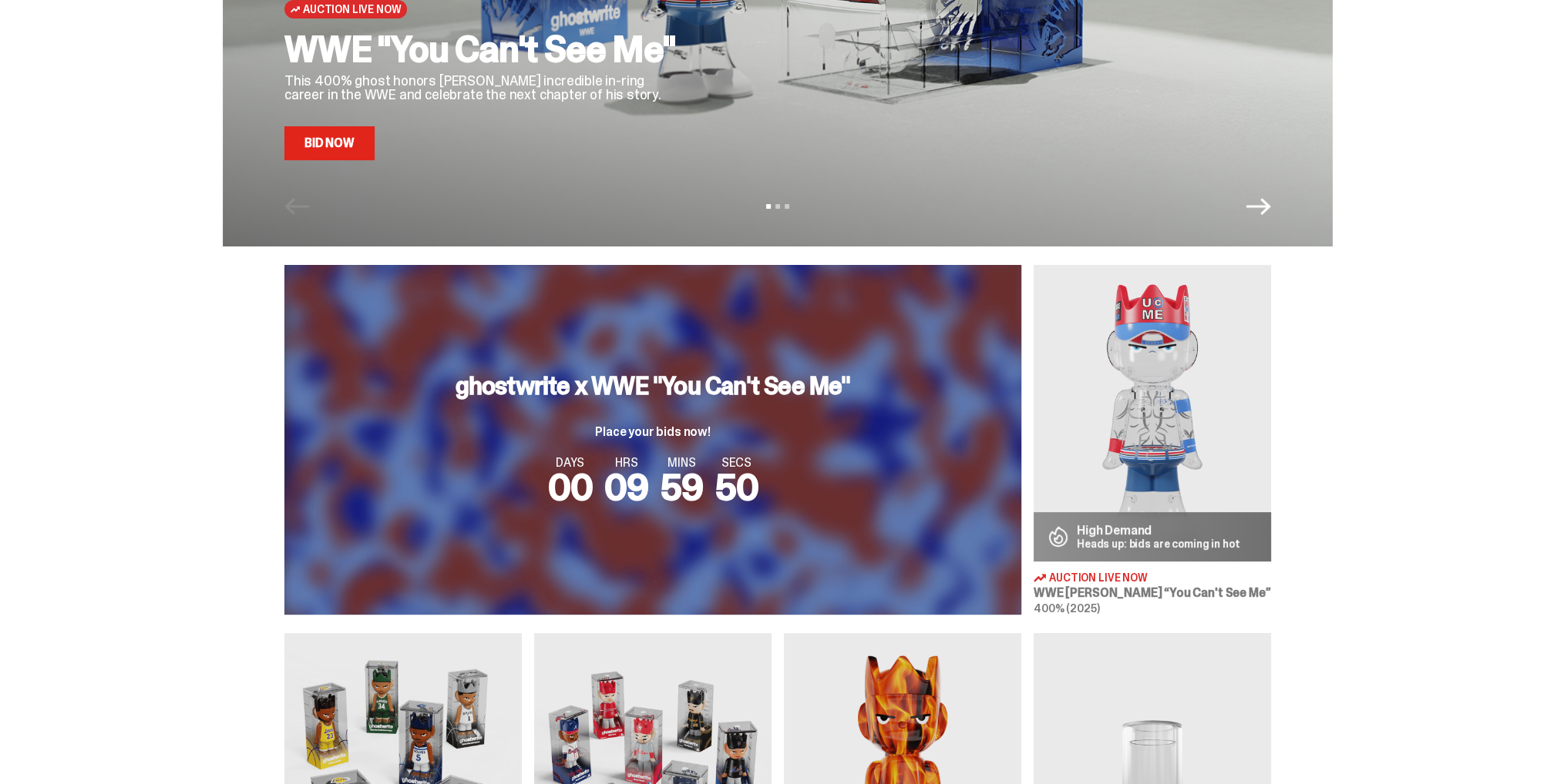
click at [777, 203] on div "View slide 1 View slide 2 View slide 3" at bounding box center [777, 207] width 1110 height 25
click at [780, 205] on button "View slide 2" at bounding box center [777, 206] width 5 height 5
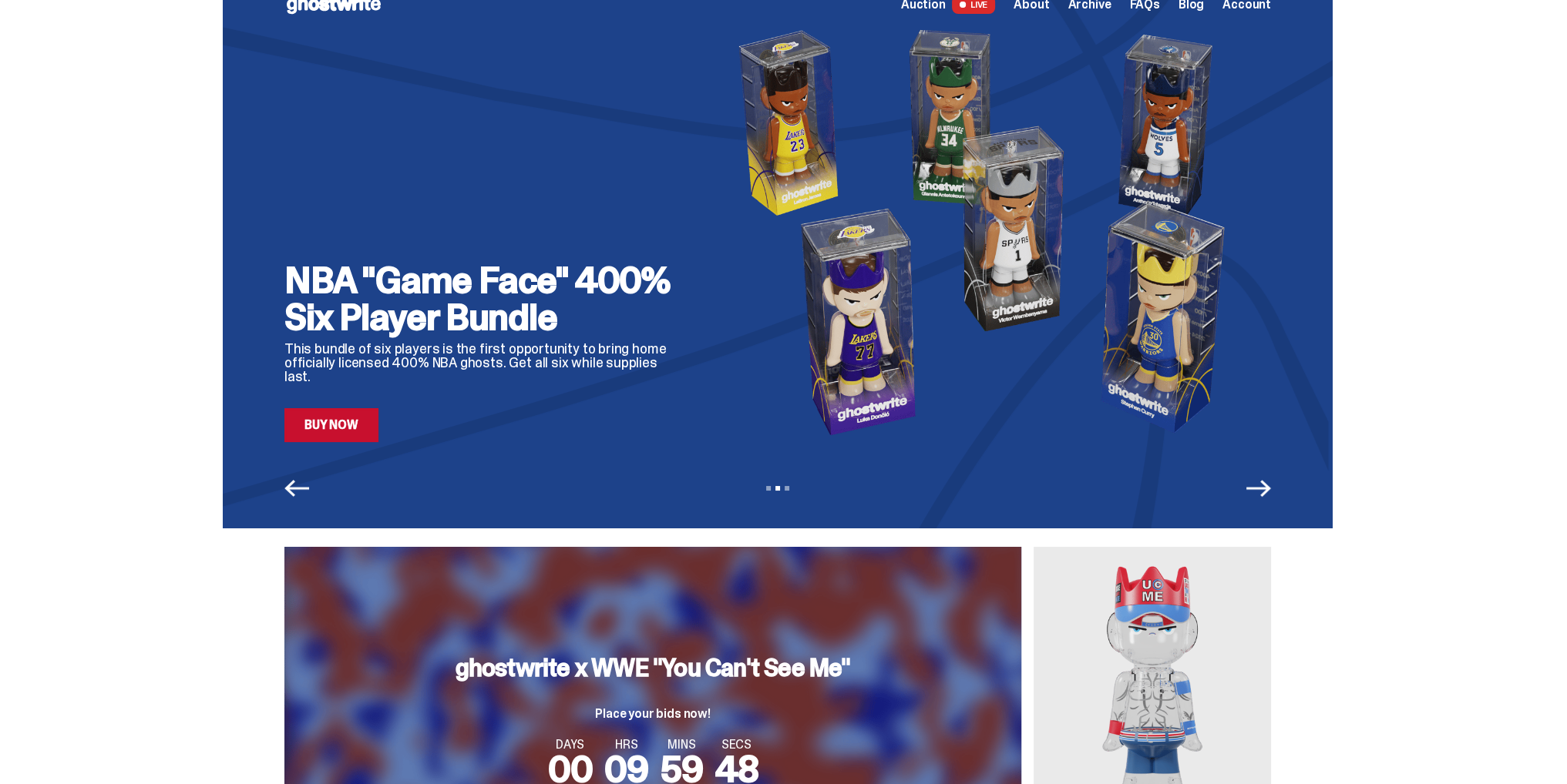
scroll to position [0, 0]
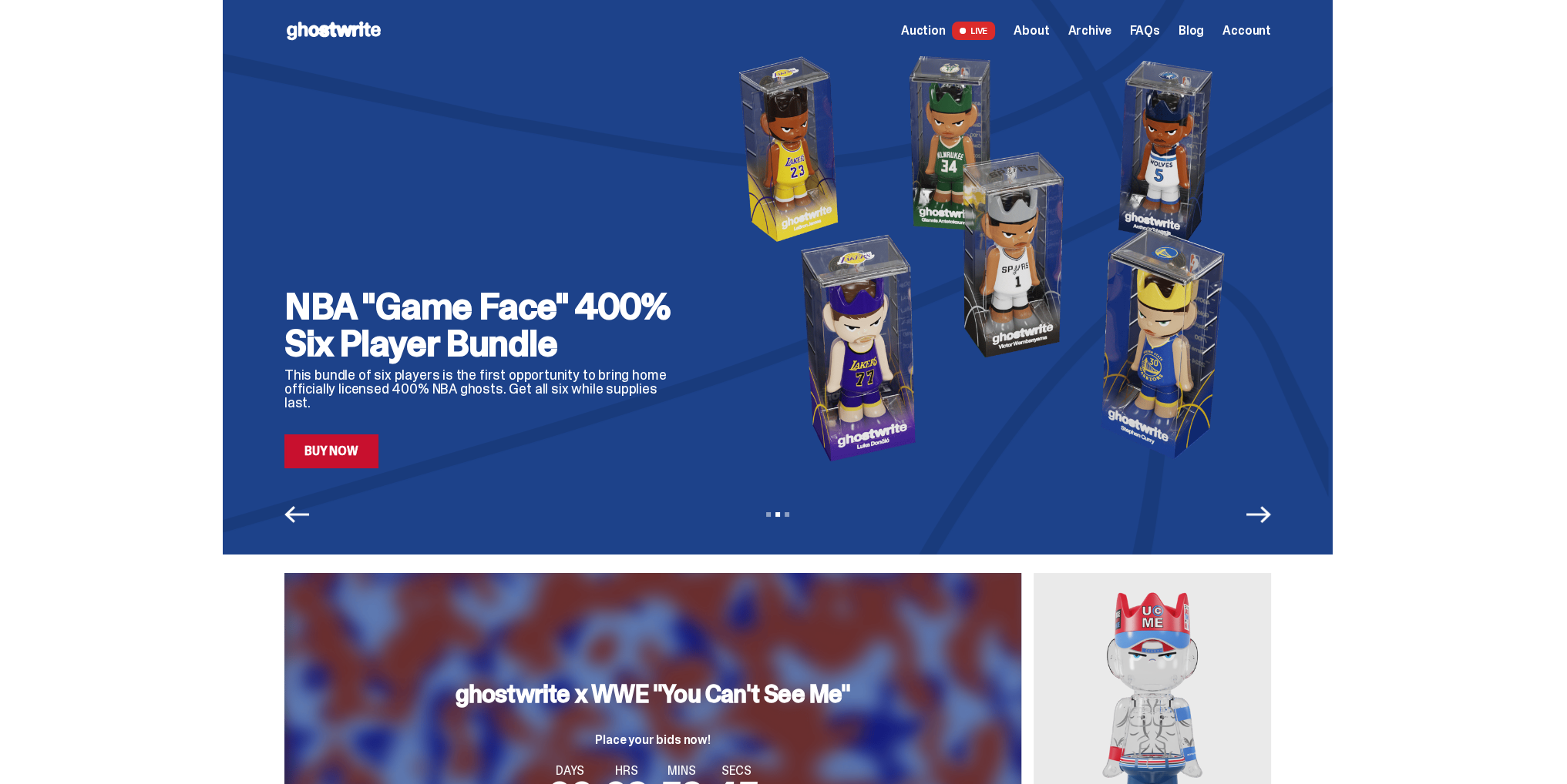
click at [795, 512] on div "View slide 1 View slide 2 View slide 3" at bounding box center [777, 515] width 1110 height 25
click at [789, 513] on button "View slide 3" at bounding box center [787, 515] width 5 height 5
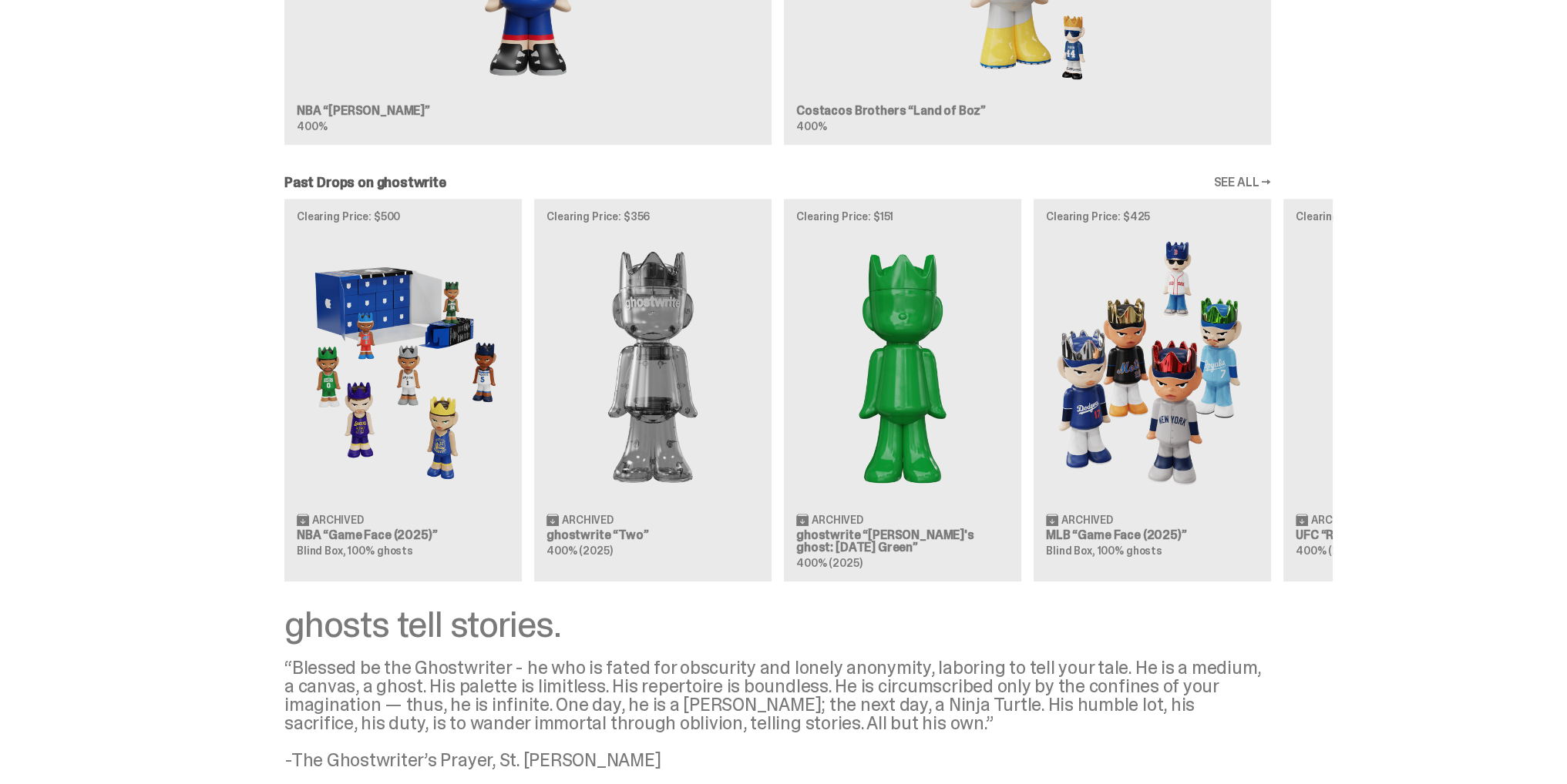
scroll to position [1618, 0]
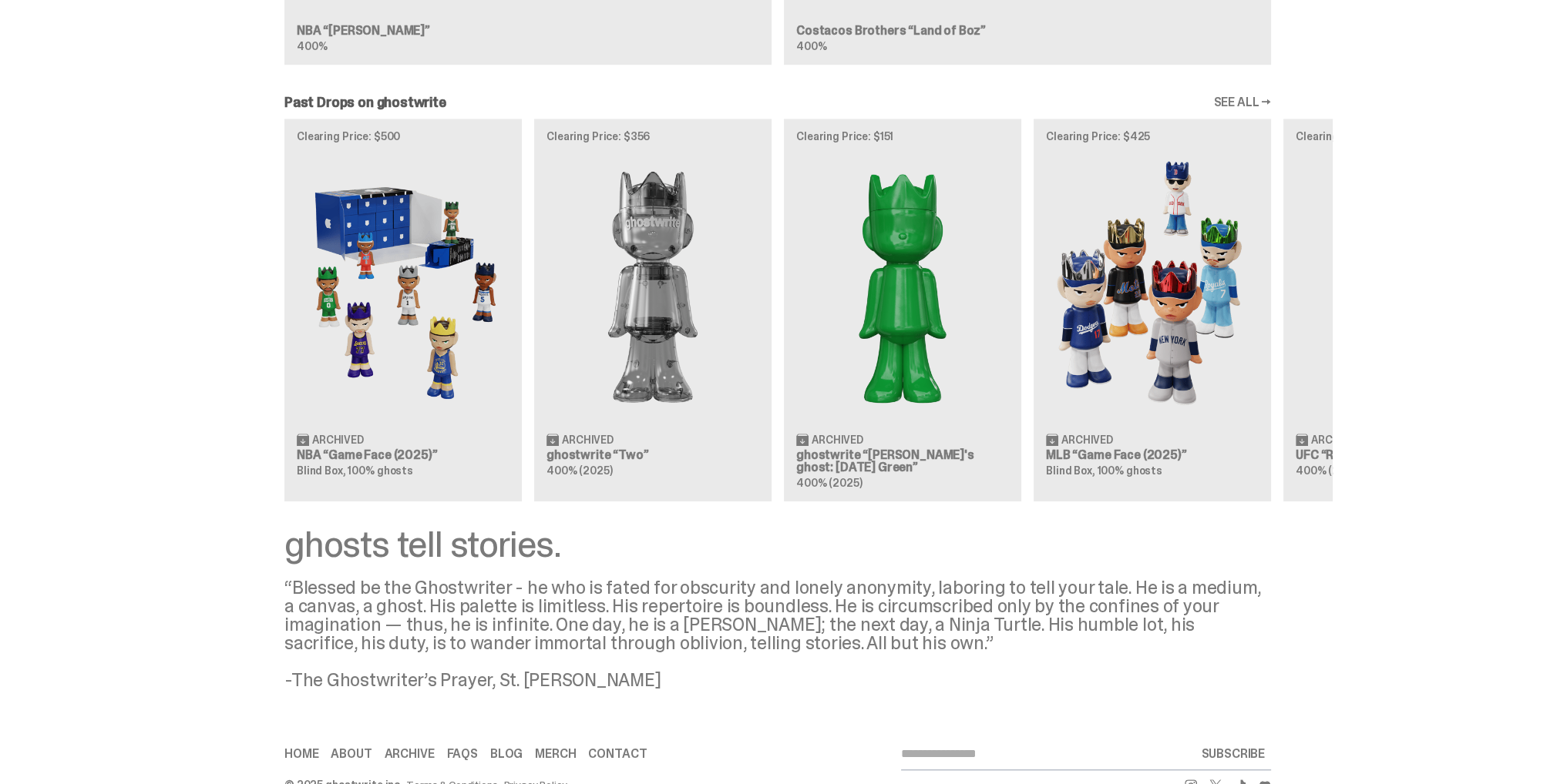
click at [1248, 102] on link "SEE ALL →" at bounding box center [1242, 102] width 58 height 12
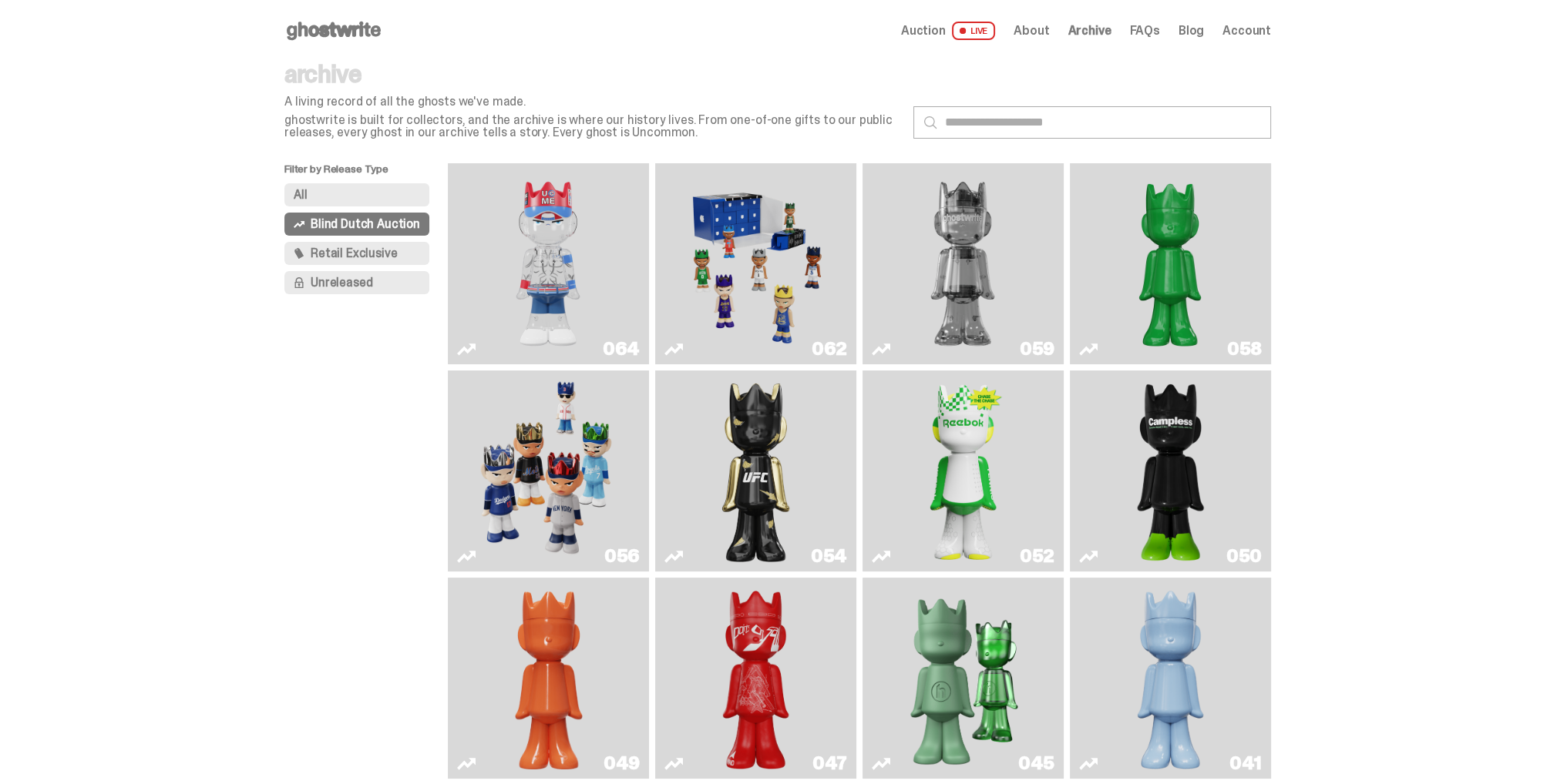
click at [341, 254] on span "Retail Exclusive" at bounding box center [354, 254] width 86 height 12
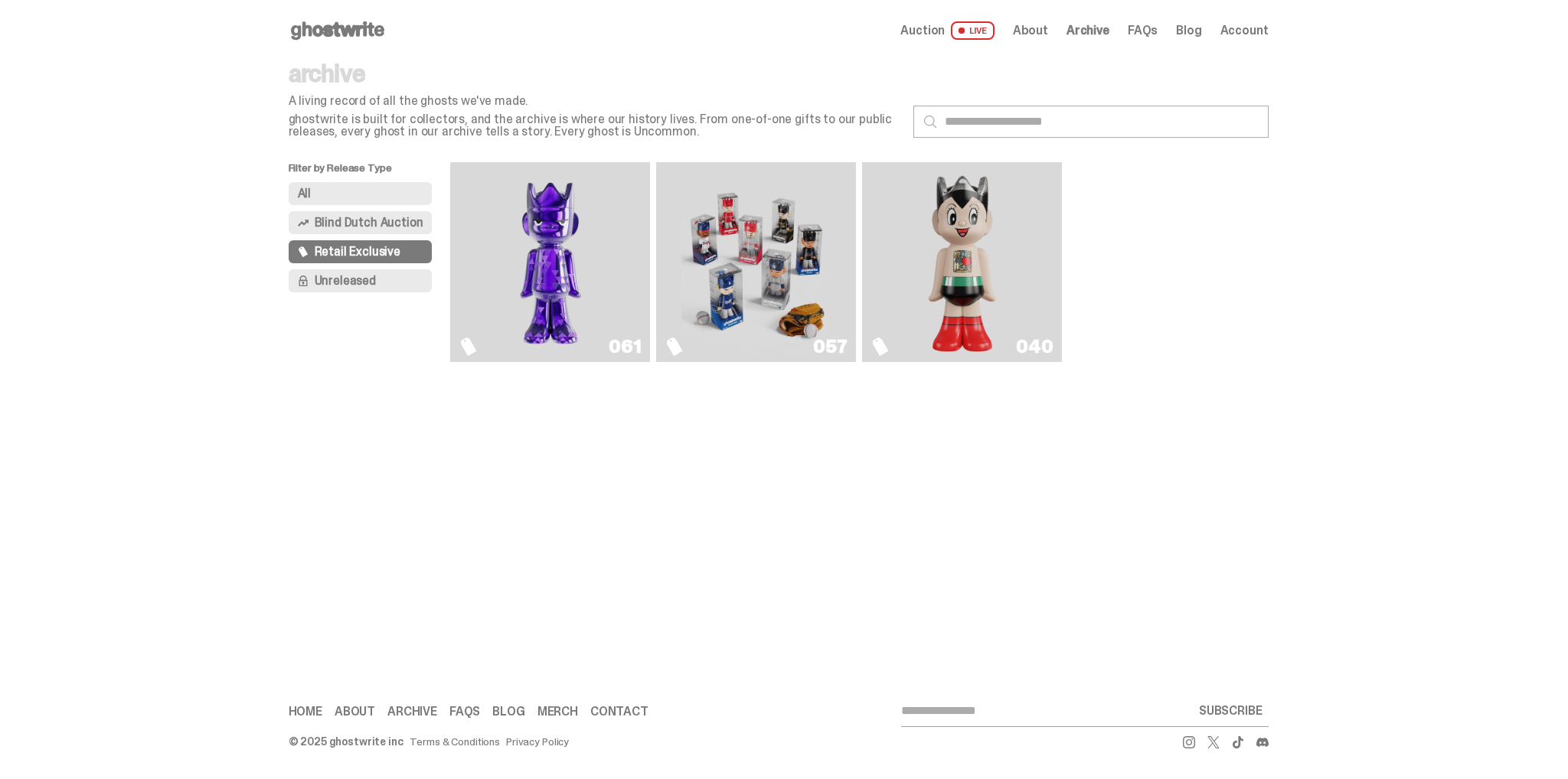
click at [364, 281] on span "Unreleased" at bounding box center [345, 281] width 61 height 12
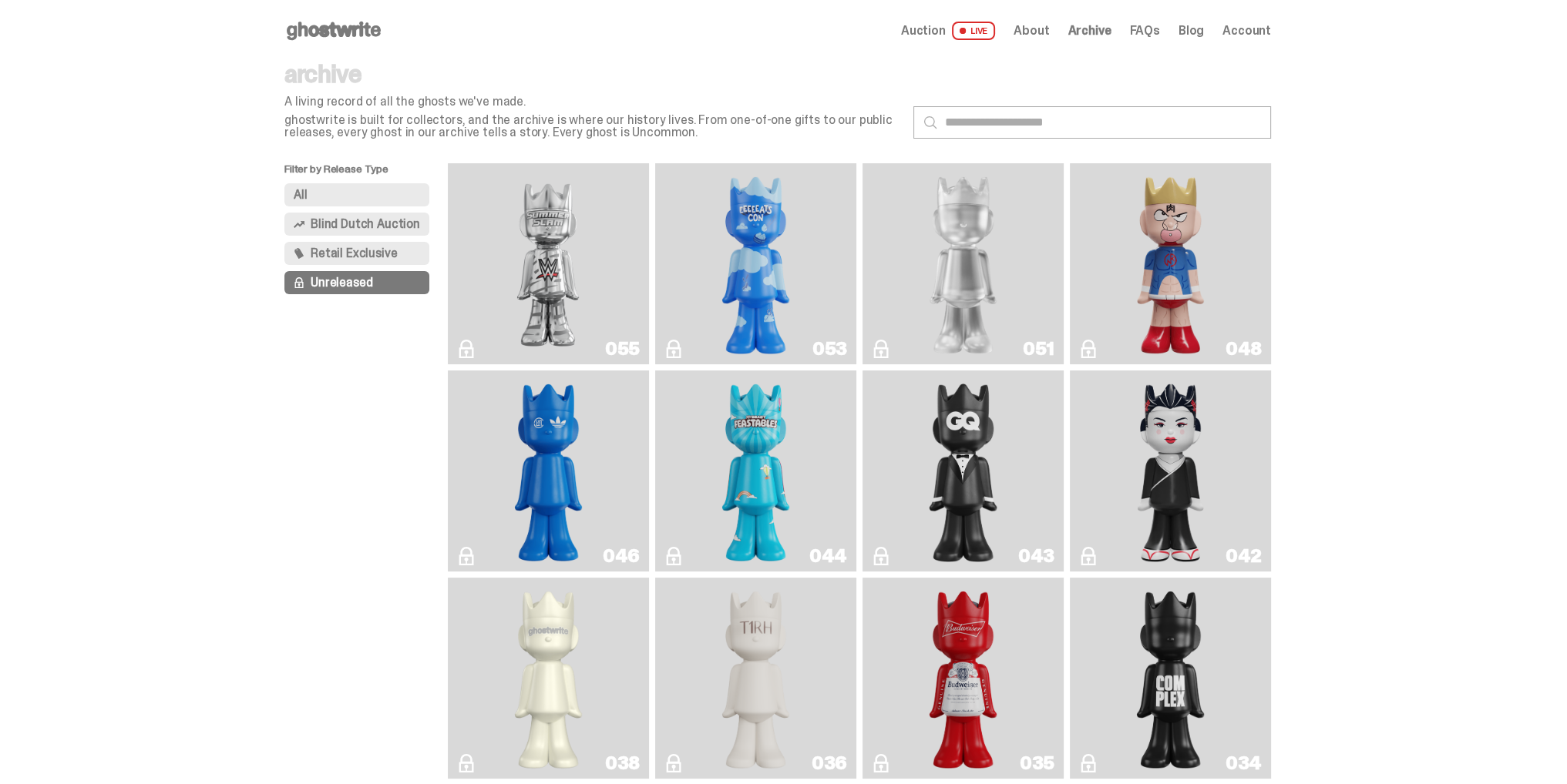
click at [348, 201] on button "All" at bounding box center [356, 195] width 145 height 23
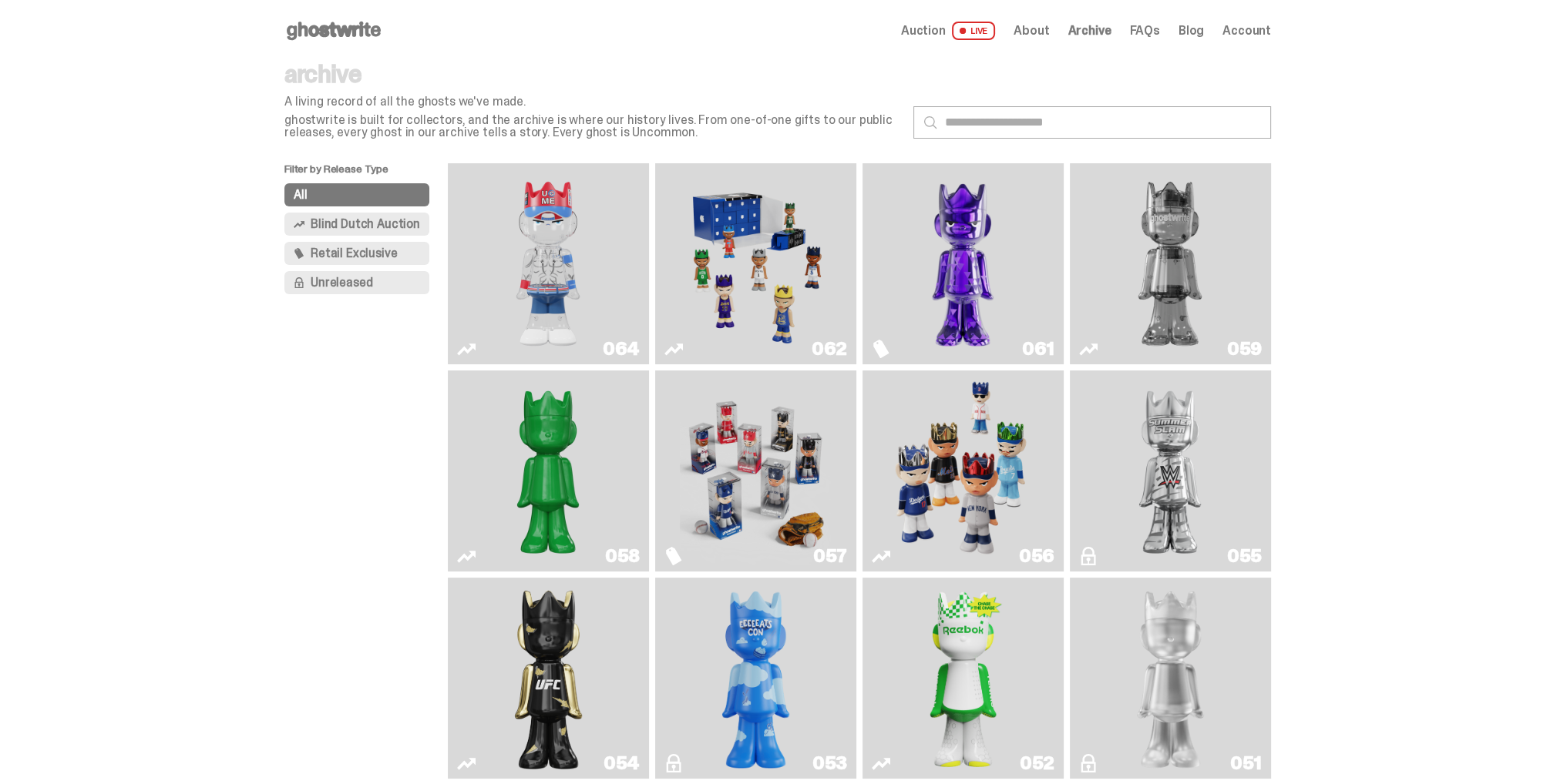
click at [944, 30] on span "Auction" at bounding box center [923, 31] width 45 height 12
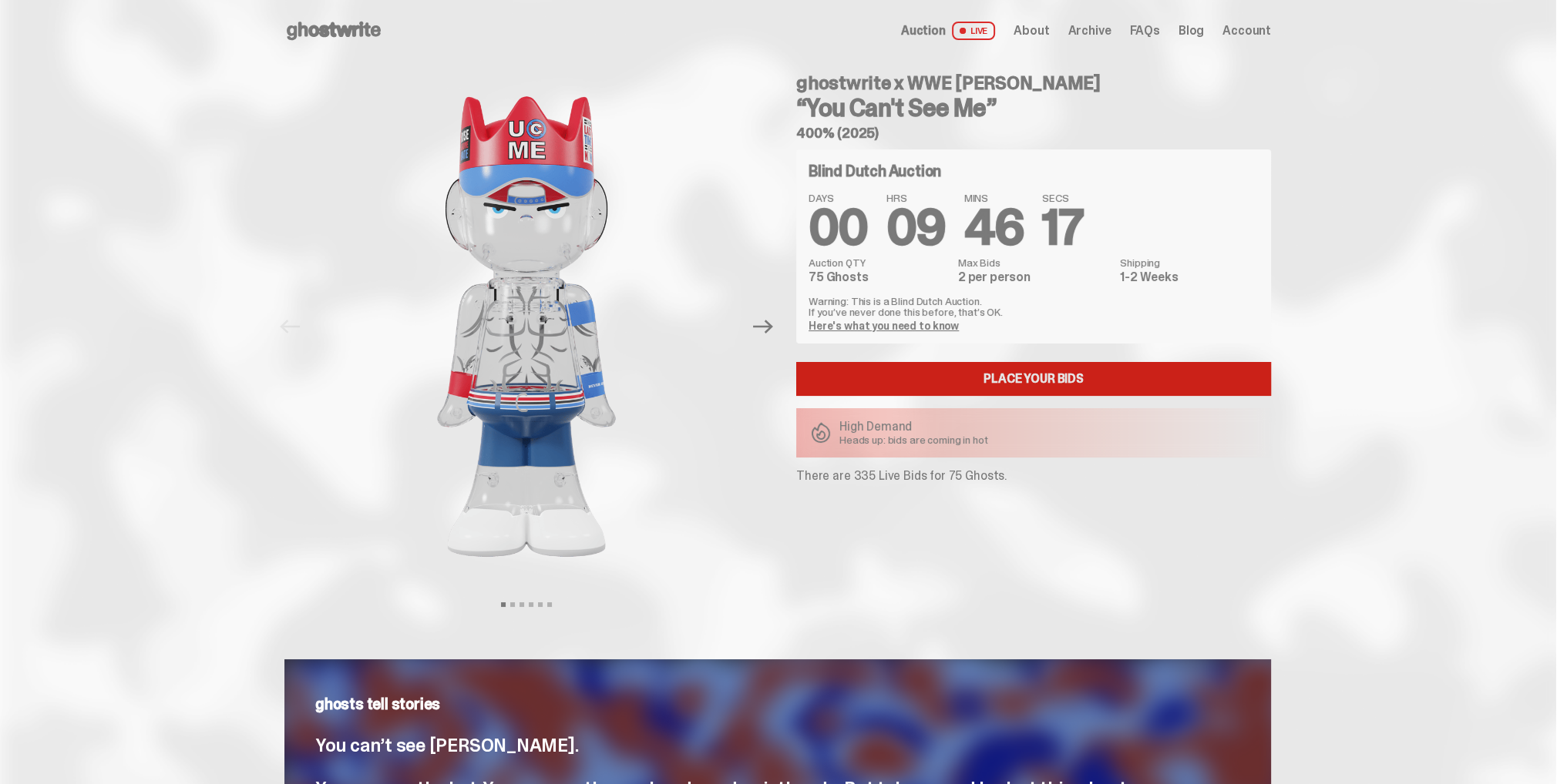
click at [972, 376] on link "Place your Bids" at bounding box center [1033, 379] width 475 height 34
click at [339, 28] on use at bounding box center [334, 31] width 94 height 19
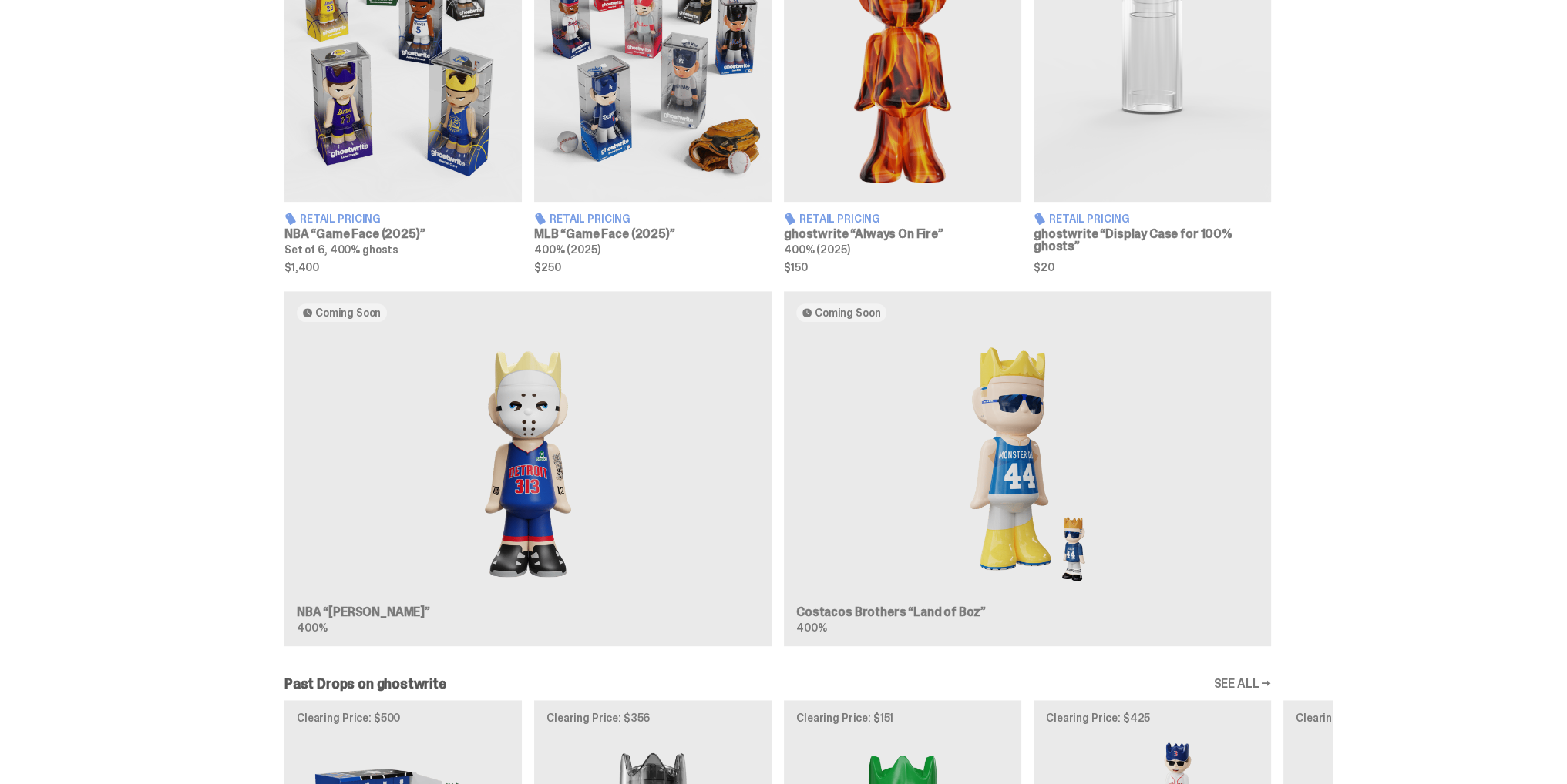
scroll to position [1156, 0]
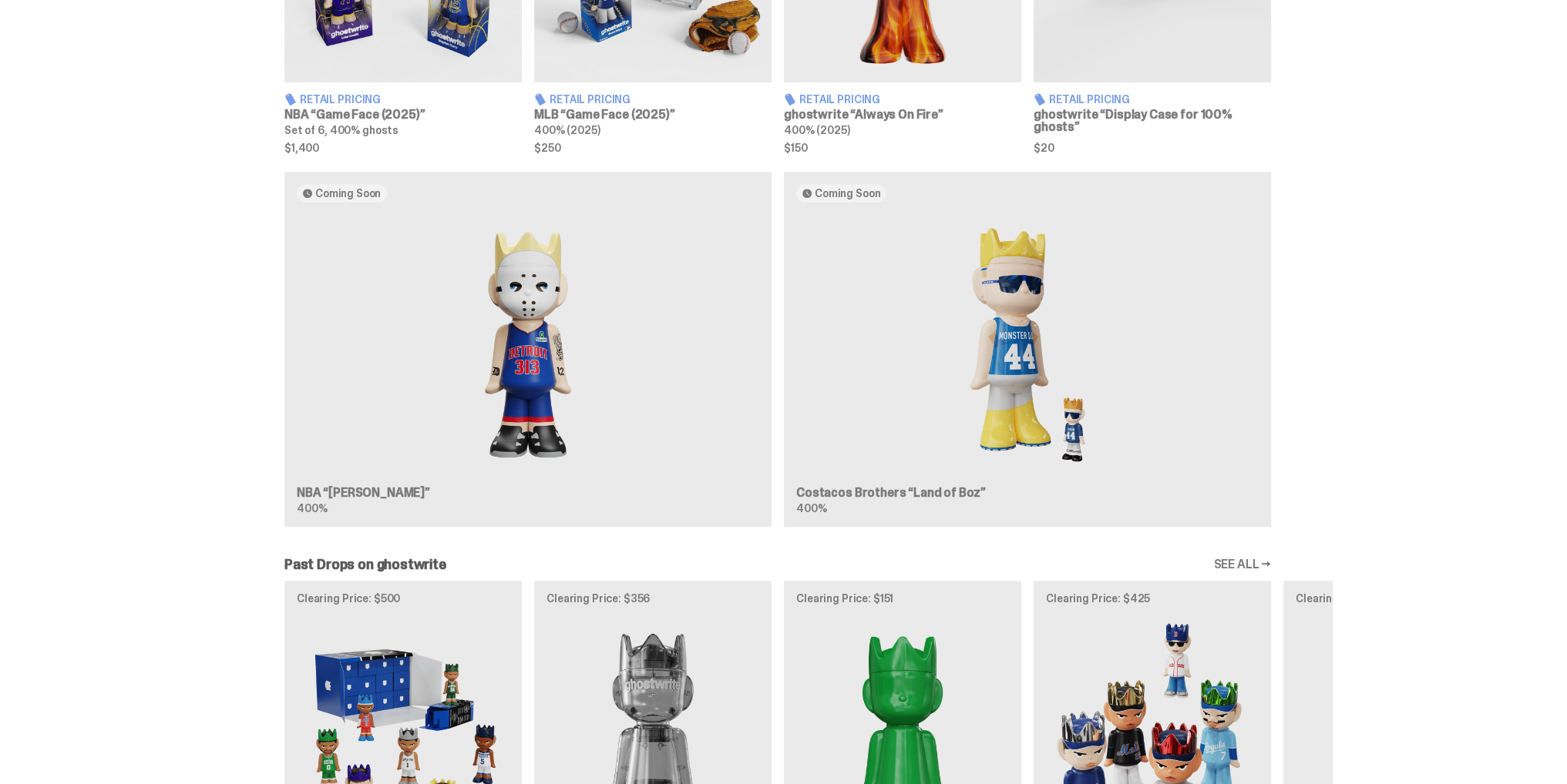
click at [540, 312] on div "Coming Soon NBA “Eminem” 400% Coming Soon Costacos Brothers “Land of Boz” 400%" at bounding box center [777, 356] width 1110 height 369
click at [517, 422] on div "Coming Soon NBA “Eminem” 400% Coming Soon Costacos Brothers “Land of Boz” 400%" at bounding box center [777, 356] width 1110 height 369
click at [319, 483] on div "Coming Soon NBA “Eminem” 400% Coming Soon Costacos Brothers “Land of Boz” 400%" at bounding box center [777, 356] width 1110 height 369
click at [341, 488] on div "Coming Soon NBA “Eminem” 400% Coming Soon Costacos Brothers “Land of Boz” 400%" at bounding box center [777, 356] width 1110 height 369
click at [570, 362] on div "Coming Soon NBA “Eminem” 400% Coming Soon Costacos Brothers “Land of Boz” 400%" at bounding box center [777, 356] width 1110 height 369
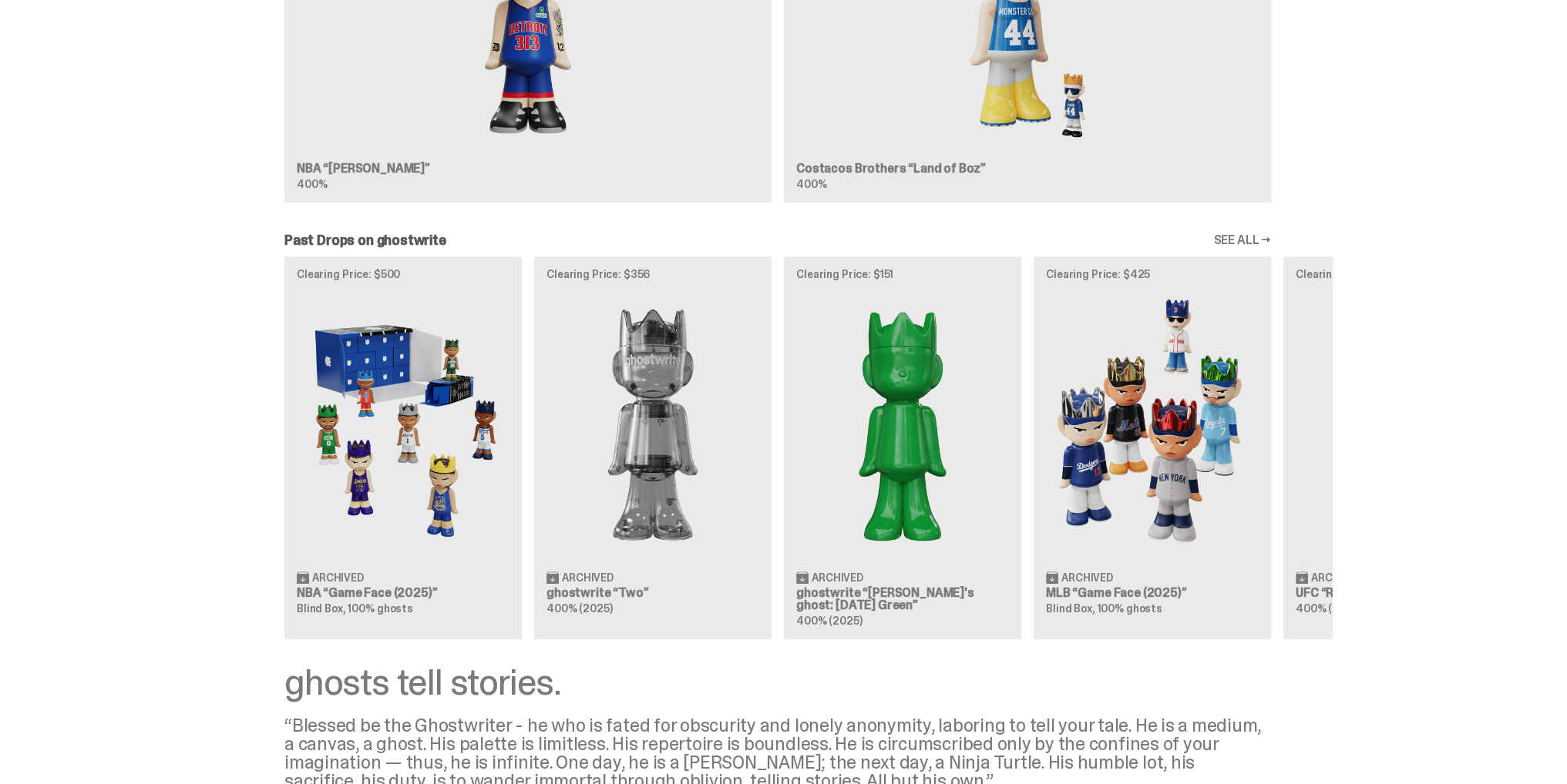
scroll to position [1541, 0]
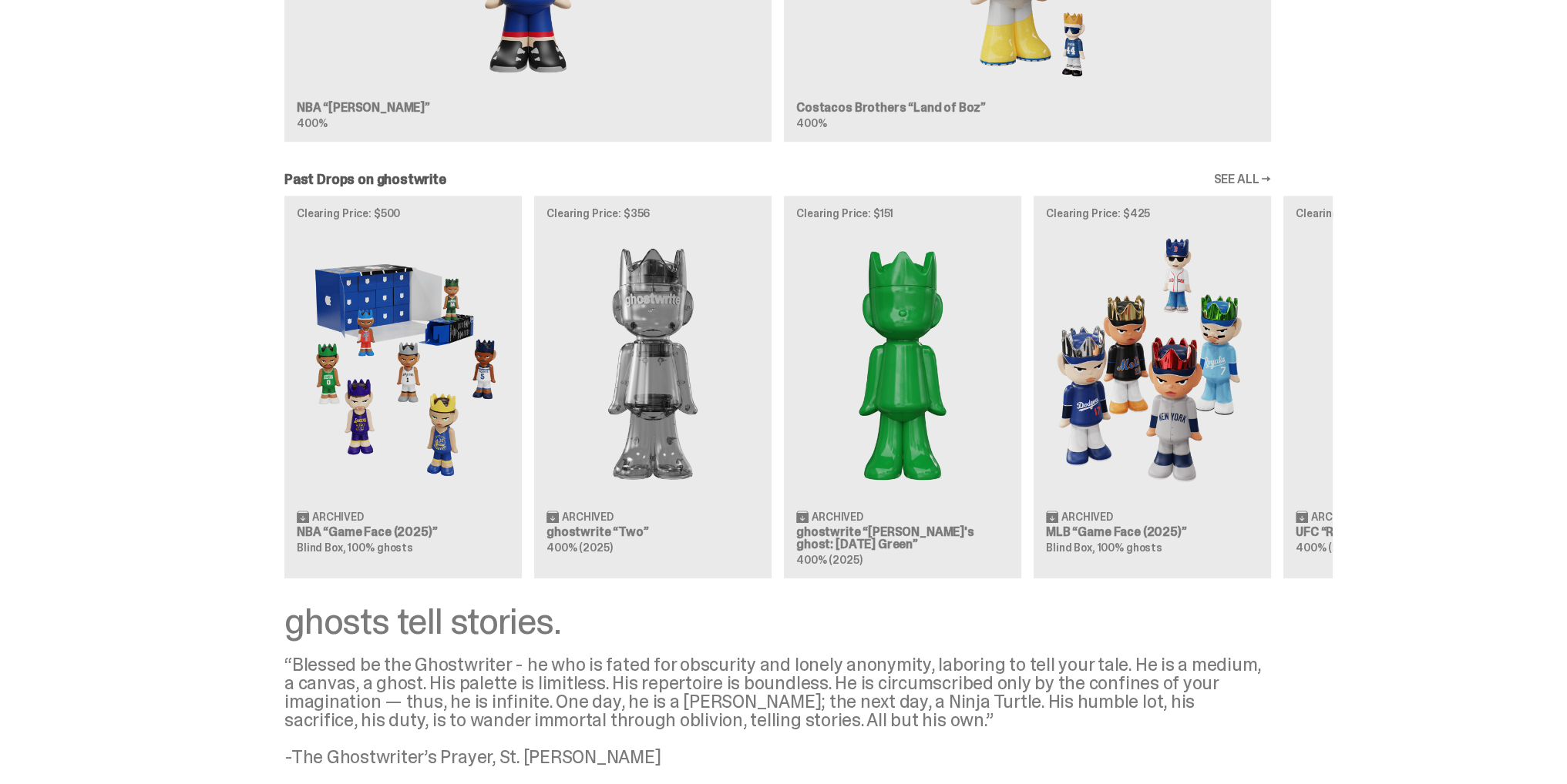
click at [408, 422] on div "Clearing Price: $500 Archived NBA “Game Face (2025)” Blind Box, 100% ghosts Cle…" at bounding box center [777, 387] width 1110 height 382
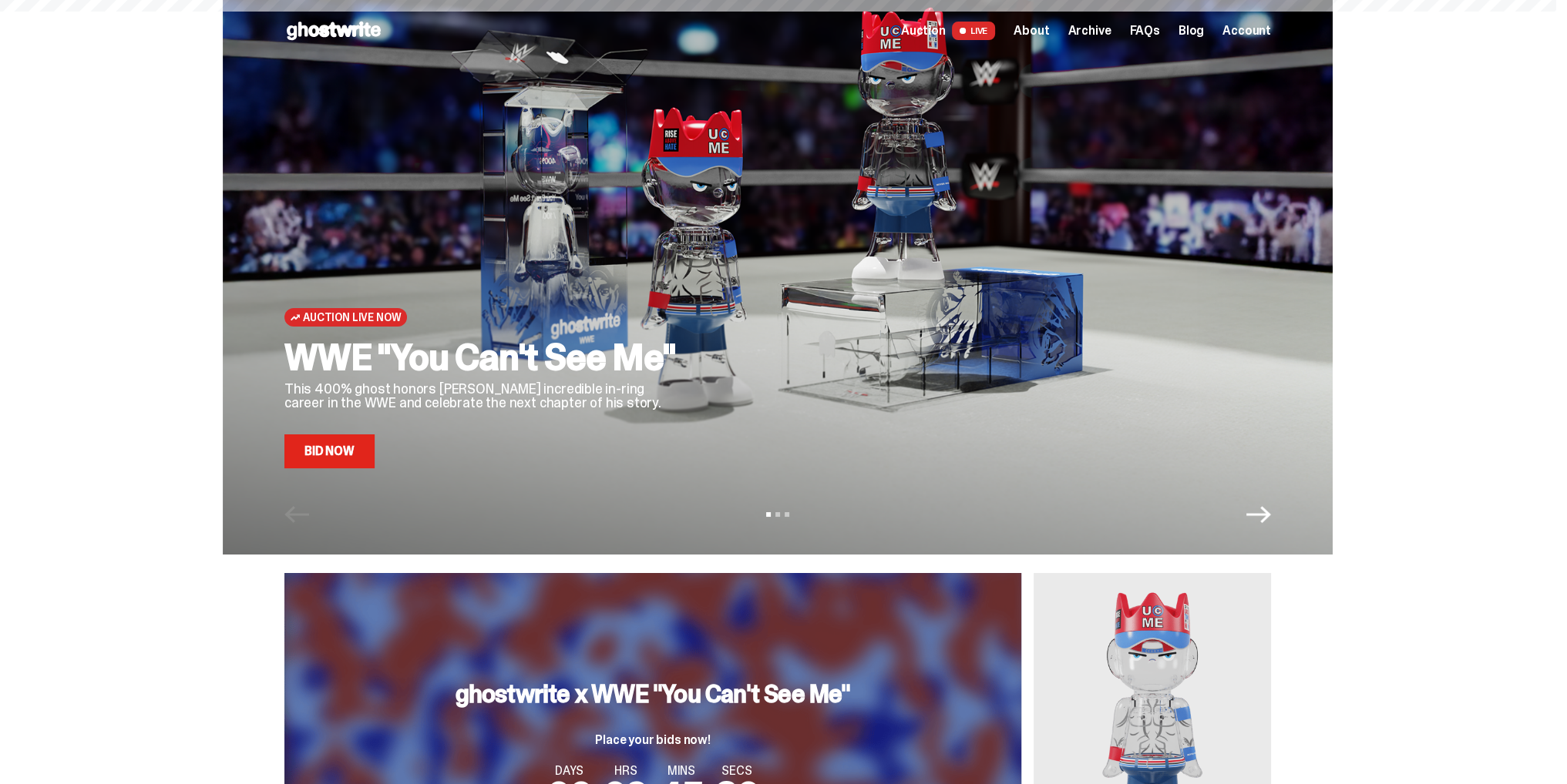
scroll to position [1541, 0]
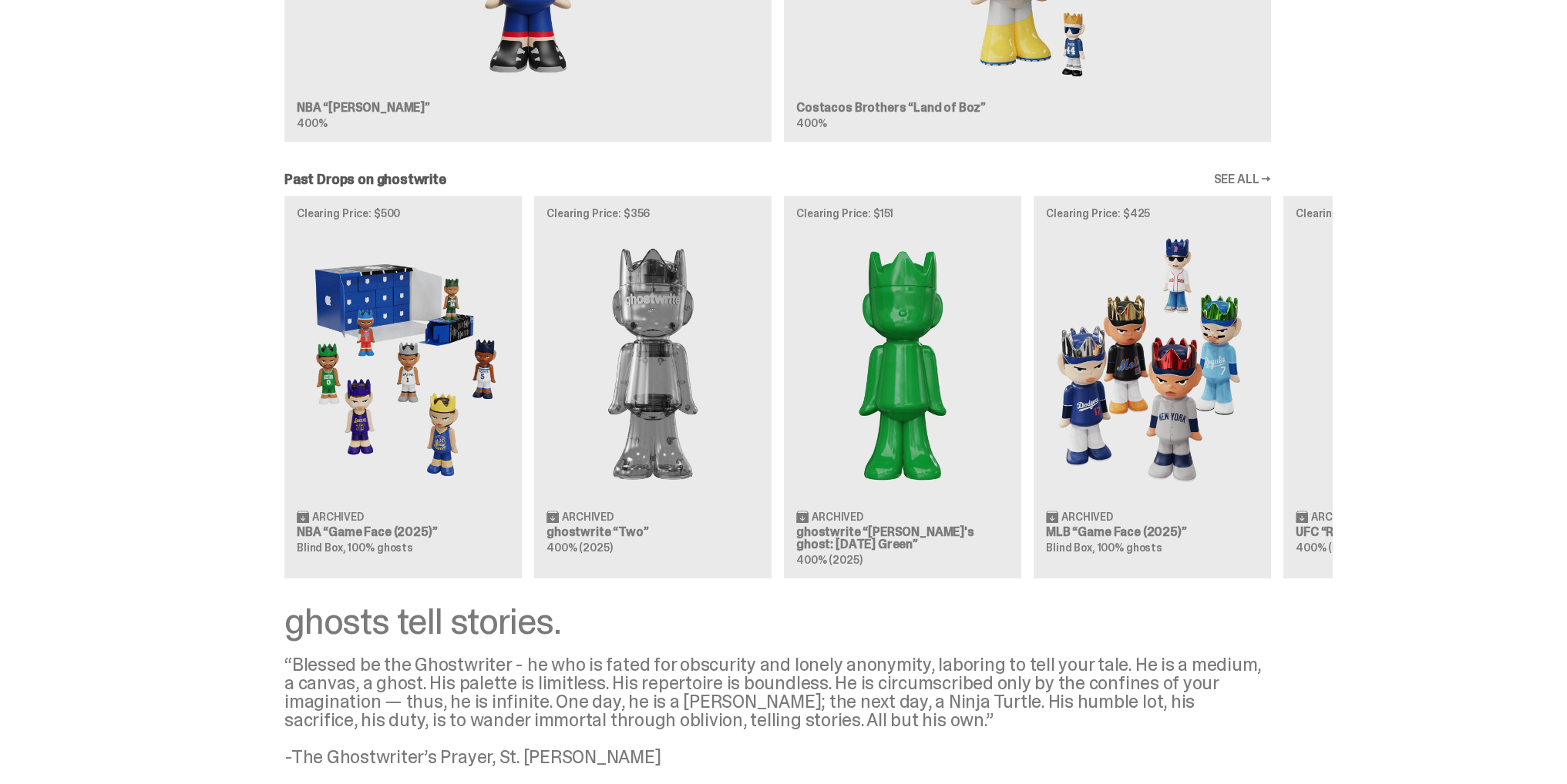
click at [1148, 411] on div "Clearing Price: $500 Archived NBA “Game Face (2025)” Blind Box, 100% ghosts Cle…" at bounding box center [777, 387] width 1110 height 382
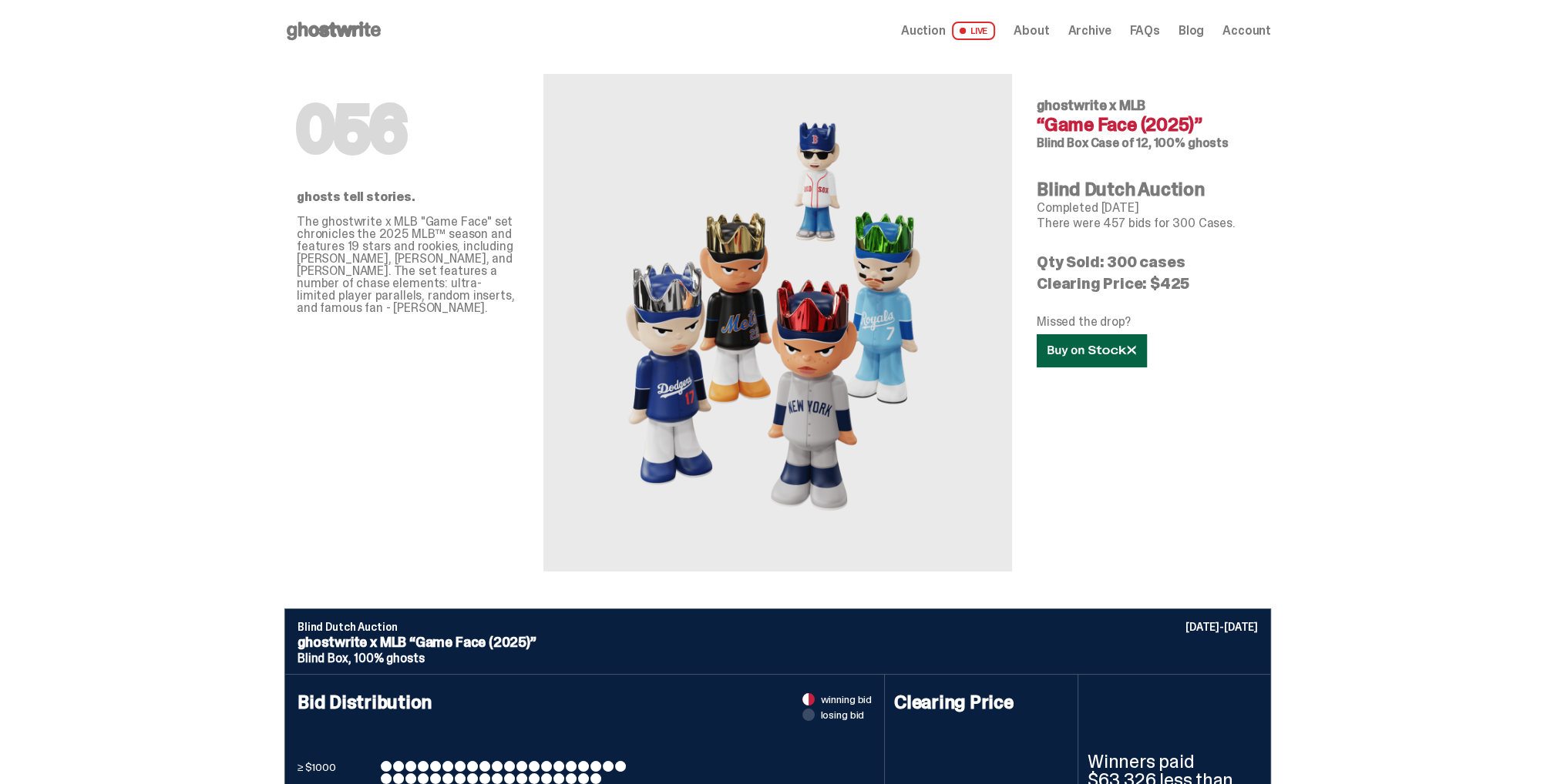
click at [1070, 351] on icon at bounding box center [1091, 351] width 88 height 12
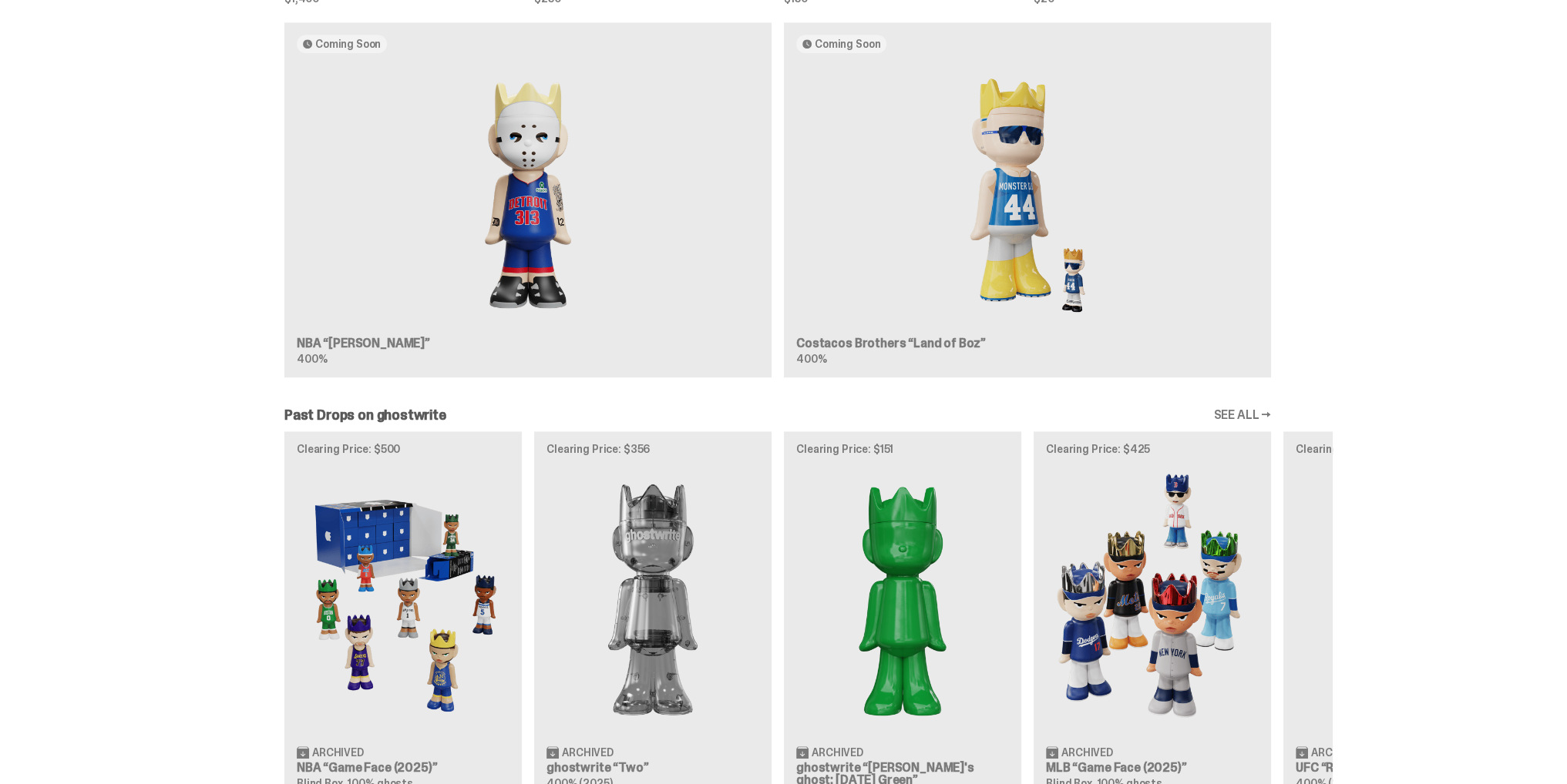
scroll to position [1310, 0]
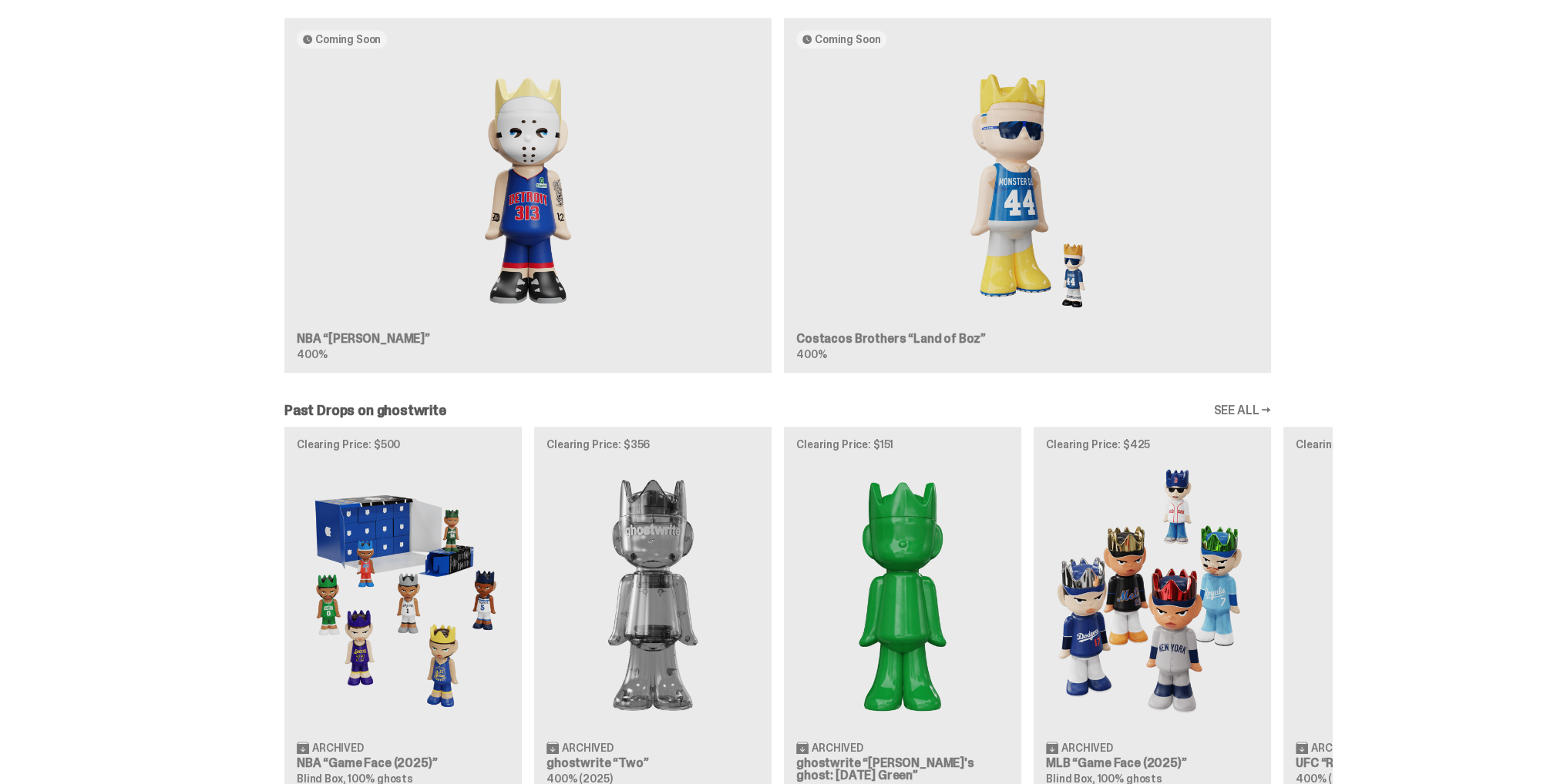
click at [1244, 413] on link "SEE ALL →" at bounding box center [1242, 411] width 58 height 12
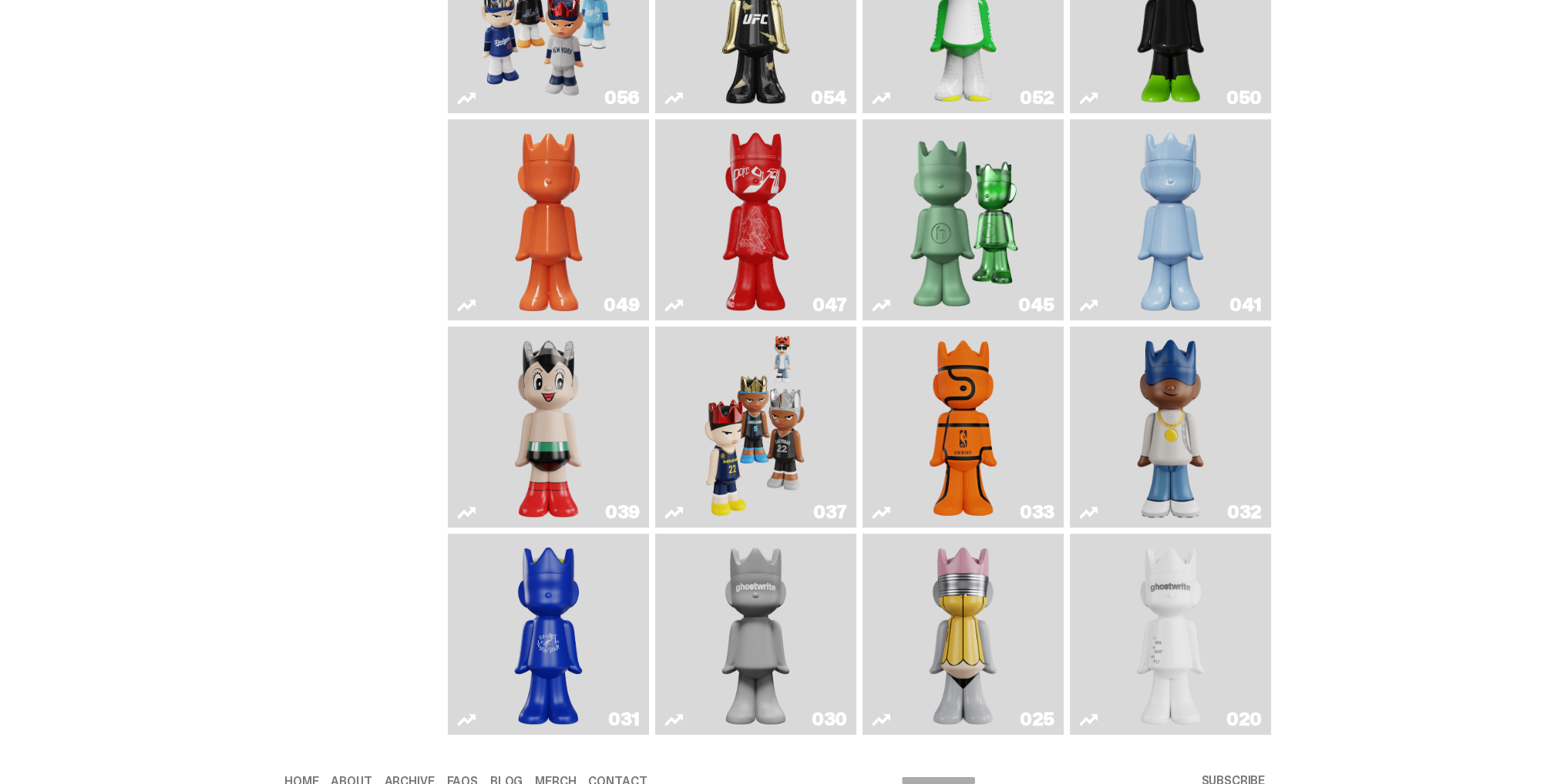
scroll to position [462, 0]
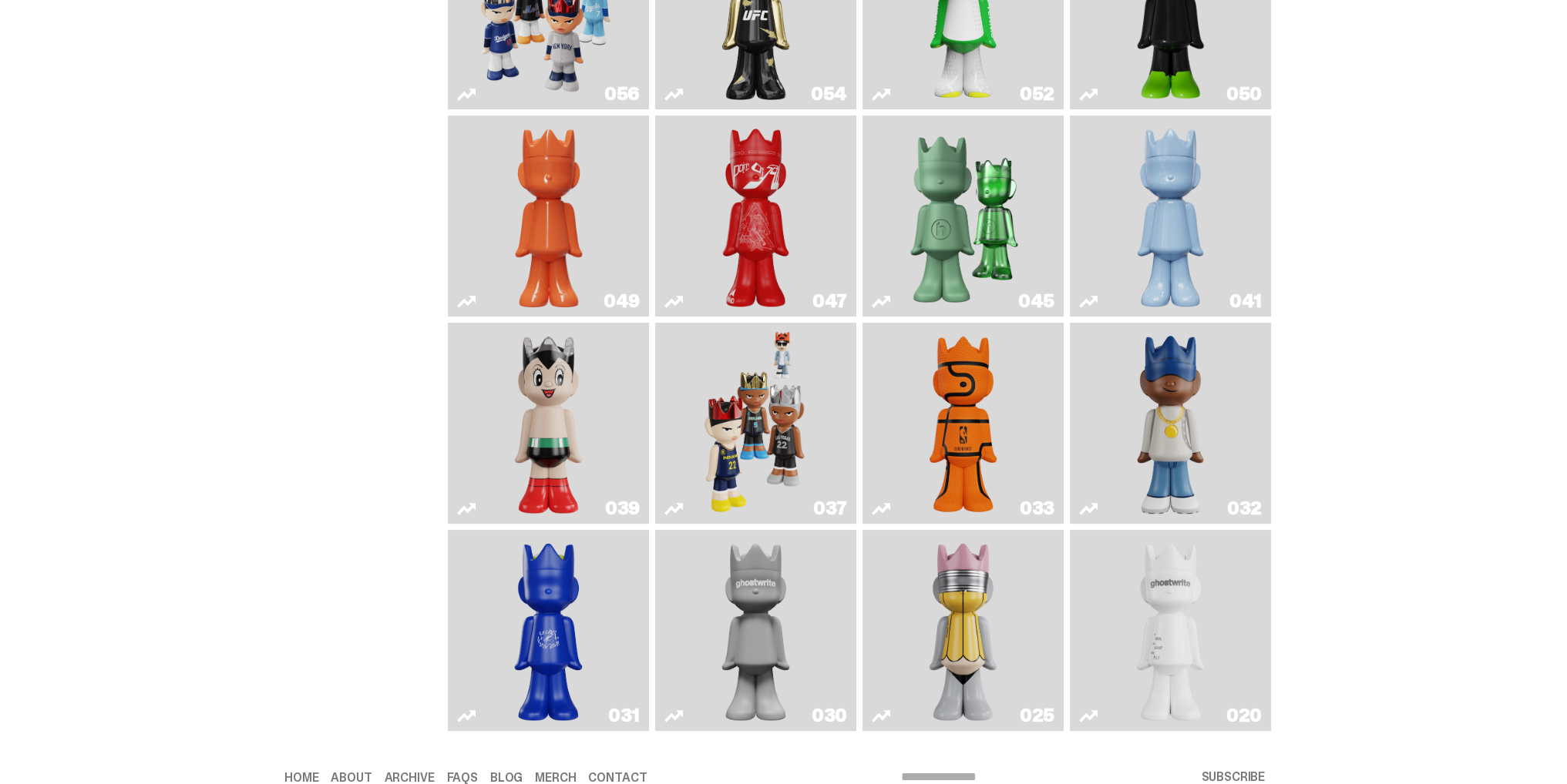
click at [776, 433] on img "Game Face (2024)" at bounding box center [756, 423] width 106 height 189
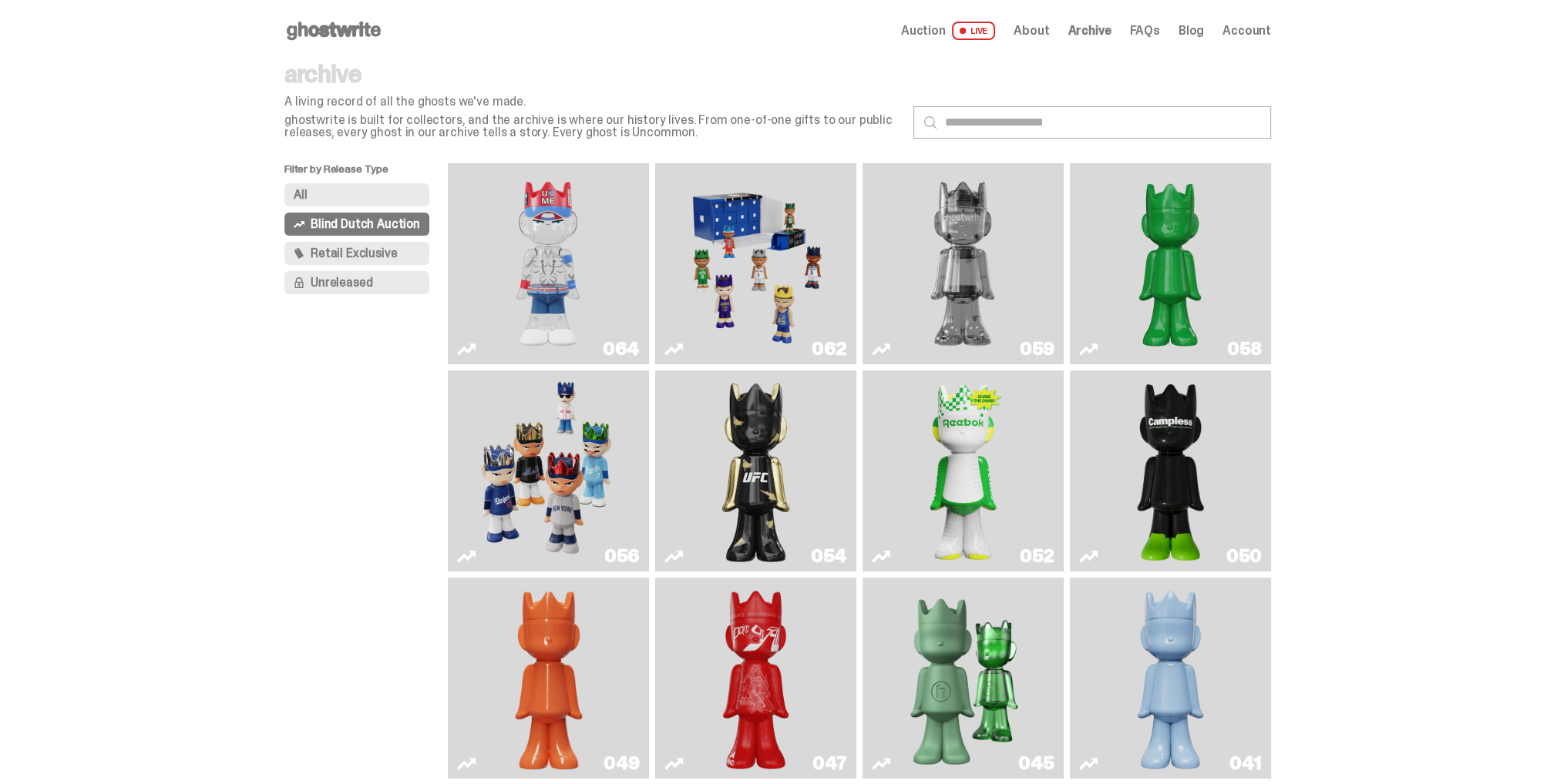
click at [571, 272] on img "You Can't See Me" at bounding box center [548, 264] width 151 height 189
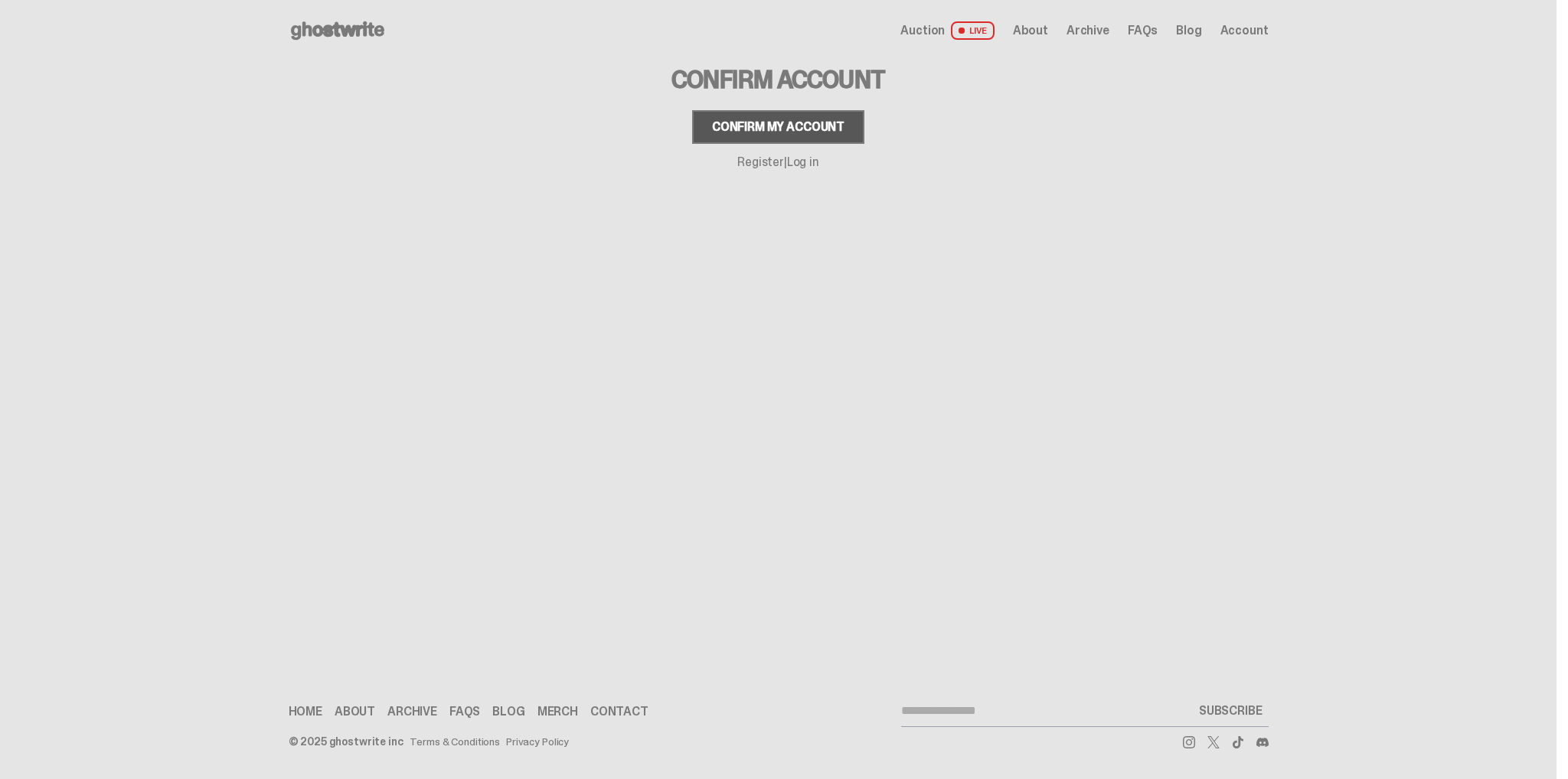
drag, startPoint x: 769, startPoint y: 123, endPoint x: 797, endPoint y: 123, distance: 28.0
click at [770, 123] on div "Confirm my account" at bounding box center [778, 127] width 133 height 12
